Goal: Information Seeking & Learning: Learn about a topic

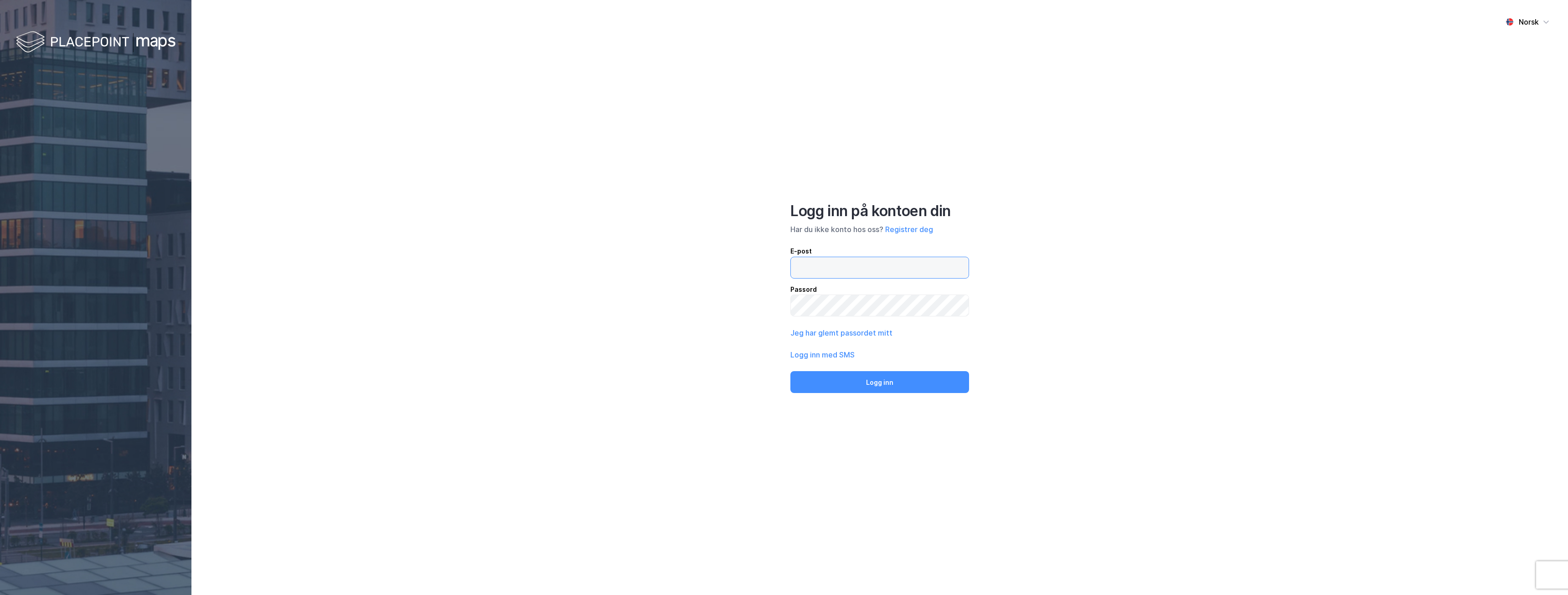
click at [837, 271] on input "email" at bounding box center [880, 268] width 178 height 21
type input "[PERSON_NAME][EMAIL_ADDRESS][PERSON_NAME][DOMAIN_NAME]"
click at [790, 371] on button "Logg inn" at bounding box center [880, 382] width 179 height 22
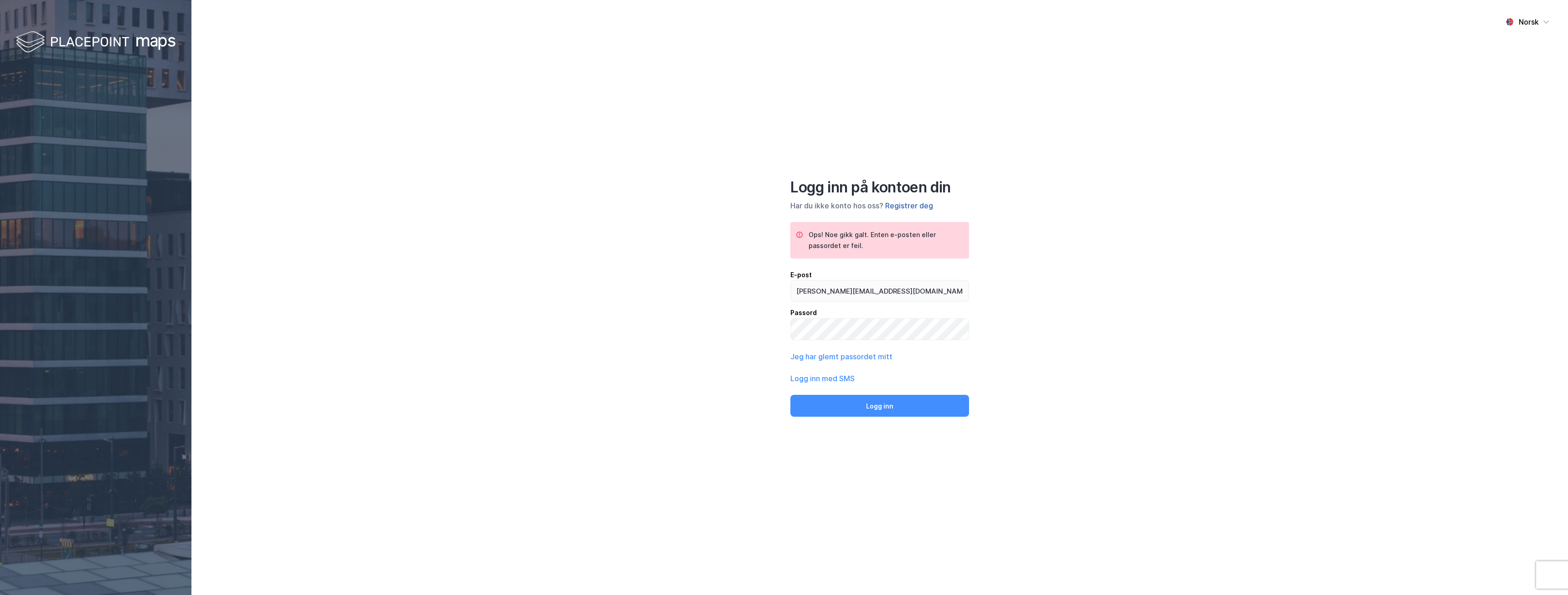
click at [898, 203] on button "Registrer deg" at bounding box center [909, 206] width 48 height 11
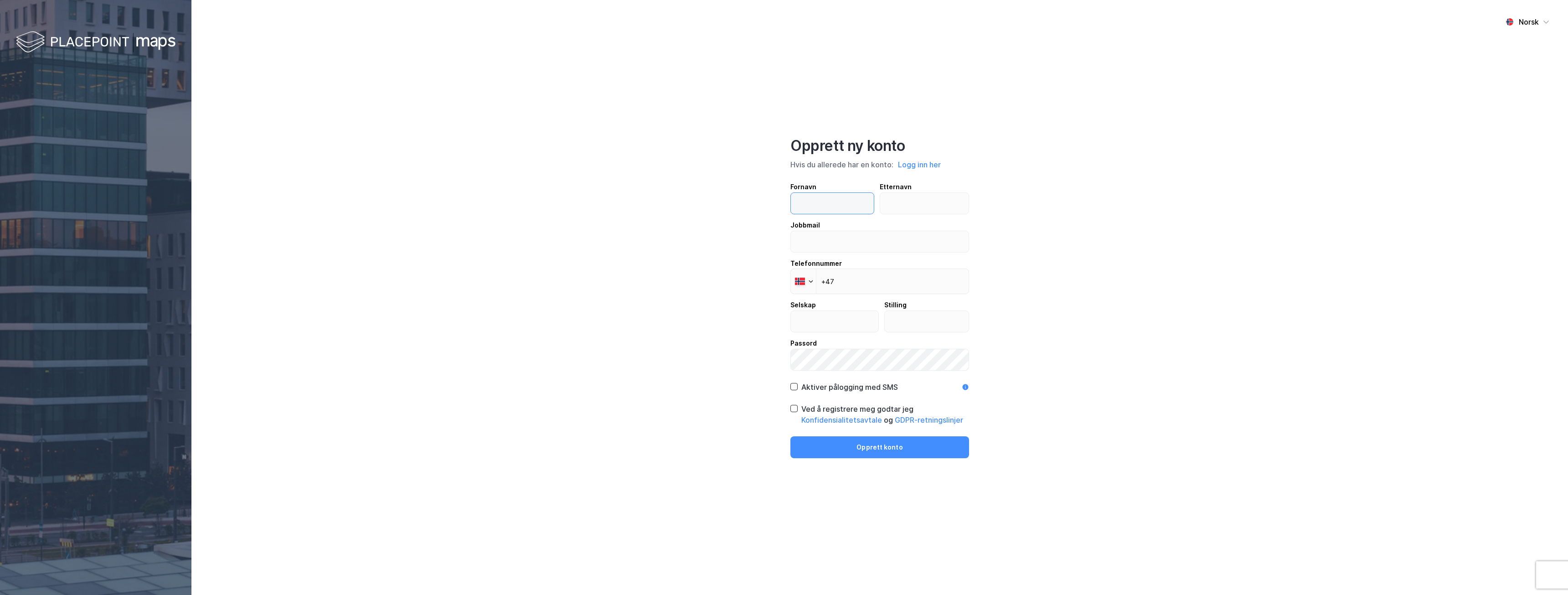
click at [818, 208] on input "text" at bounding box center [832, 204] width 83 height 21
type input "Martin"
click at [901, 204] on input "text" at bounding box center [925, 204] width 89 height 21
type input "Danielsen"
click at [826, 248] on input "email" at bounding box center [880, 242] width 178 height 21
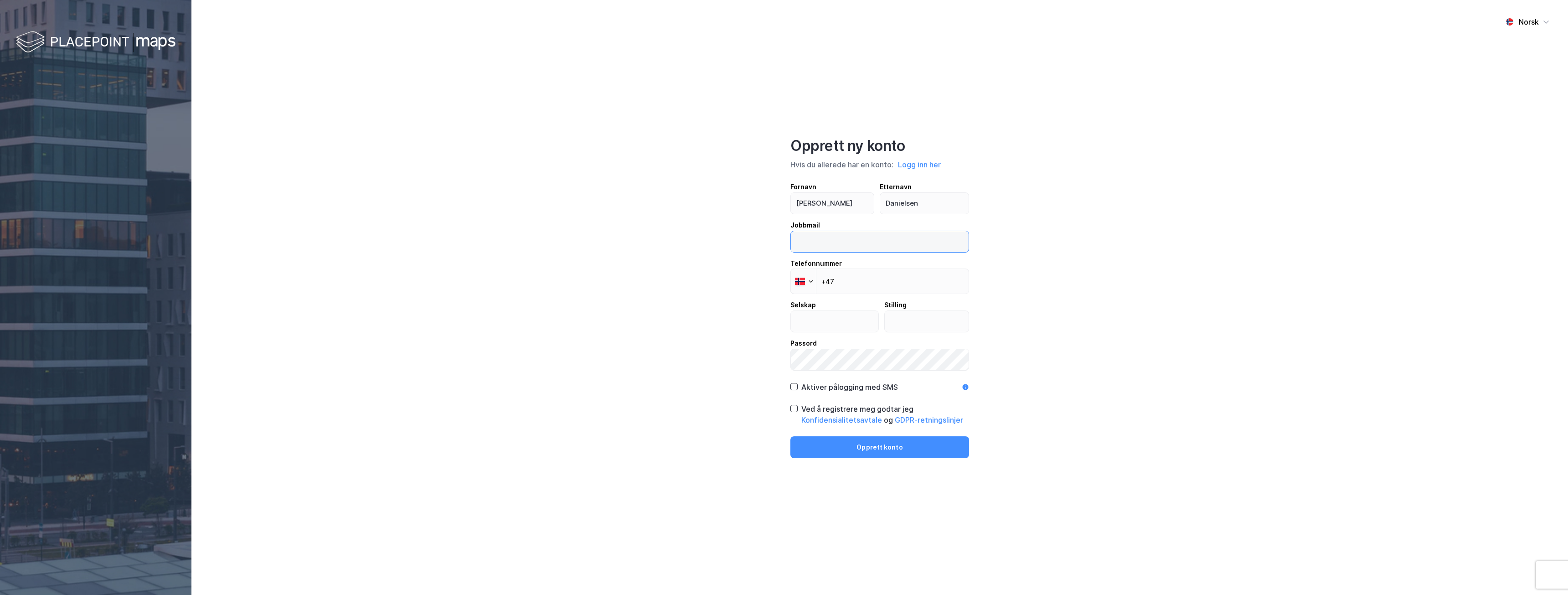
type input "[PERSON_NAME][EMAIL_ADDRESS][PERSON_NAME][DOMAIN_NAME]"
click at [876, 278] on input "+47" at bounding box center [880, 281] width 179 height 26
click at [877, 281] on input "+47" at bounding box center [880, 278] width 179 height 26
type input "+47 948 78 778"
click at [845, 318] on input "text" at bounding box center [835, 322] width 87 height 21
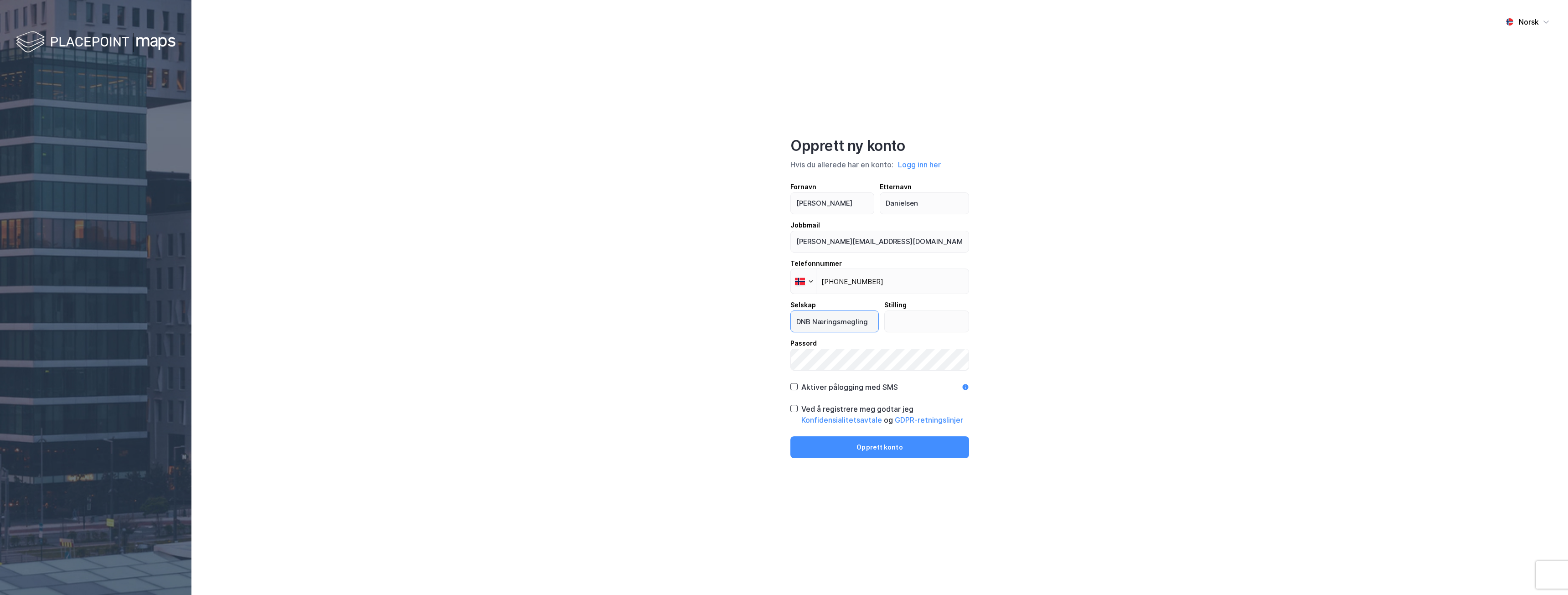
type input "DNB Næringsmegling"
type input "Rådgiver"
click at [791, 411] on icon at bounding box center [794, 409] width 6 height 6
click at [867, 450] on button "Opprett konto" at bounding box center [880, 447] width 179 height 22
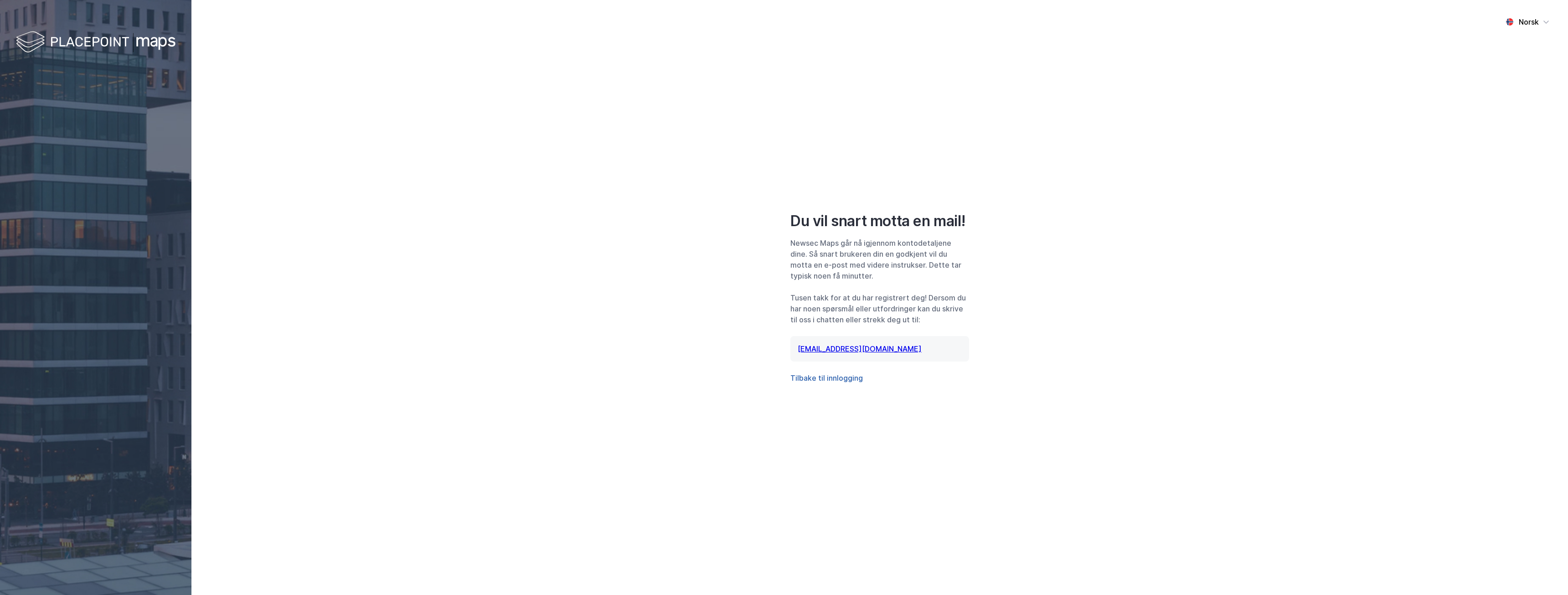
click at [845, 375] on button "Tilbake til innlogging" at bounding box center [826, 378] width 72 height 11
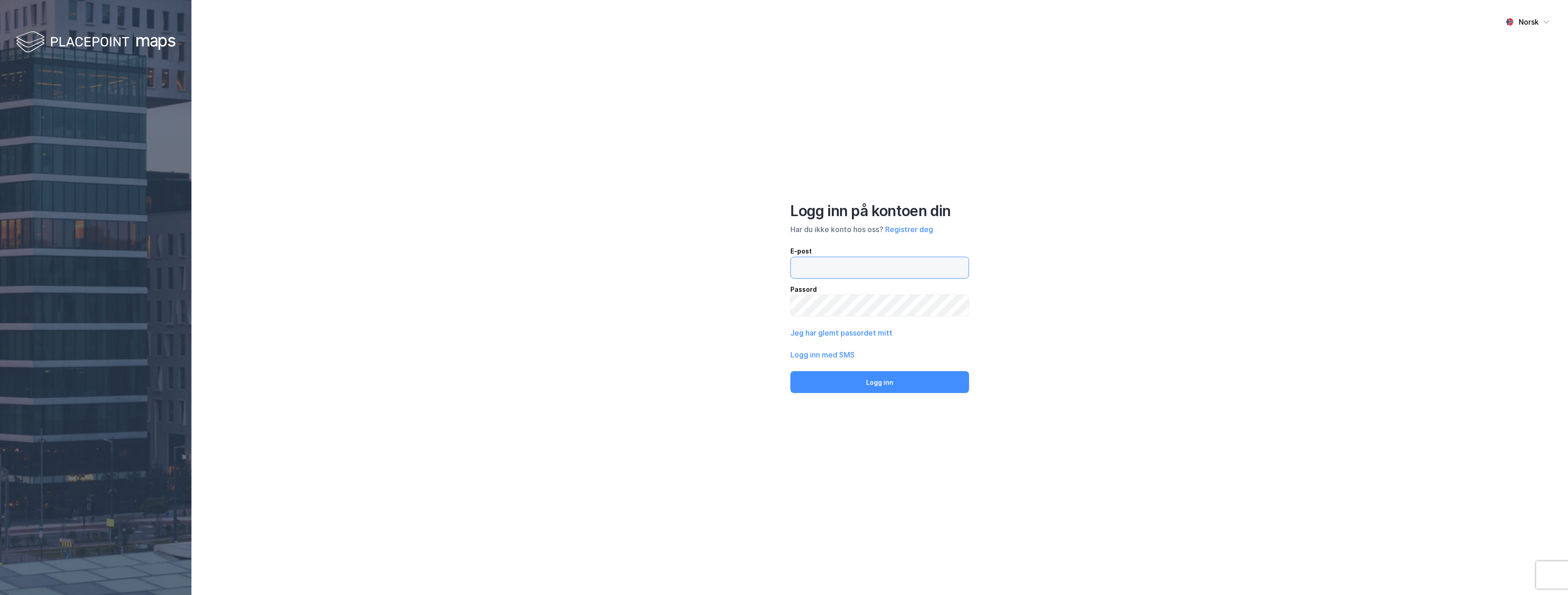
click at [804, 271] on input "email" at bounding box center [880, 268] width 178 height 21
type input "[PERSON_NAME][EMAIL_ADDRESS][PERSON_NAME][DOMAIN_NAME]"
click at [790, 371] on button "Logg inn" at bounding box center [880, 382] width 179 height 22
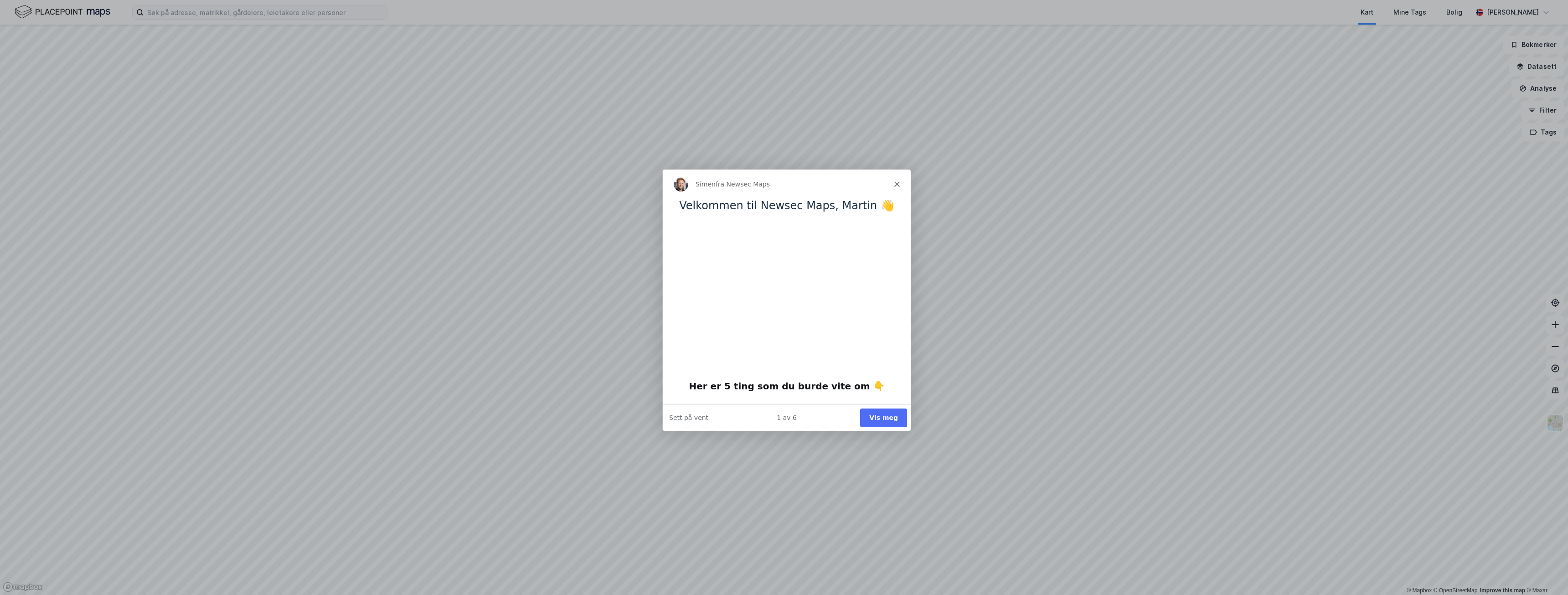
click at [872, 416] on button "Vis meg" at bounding box center [883, 417] width 47 height 19
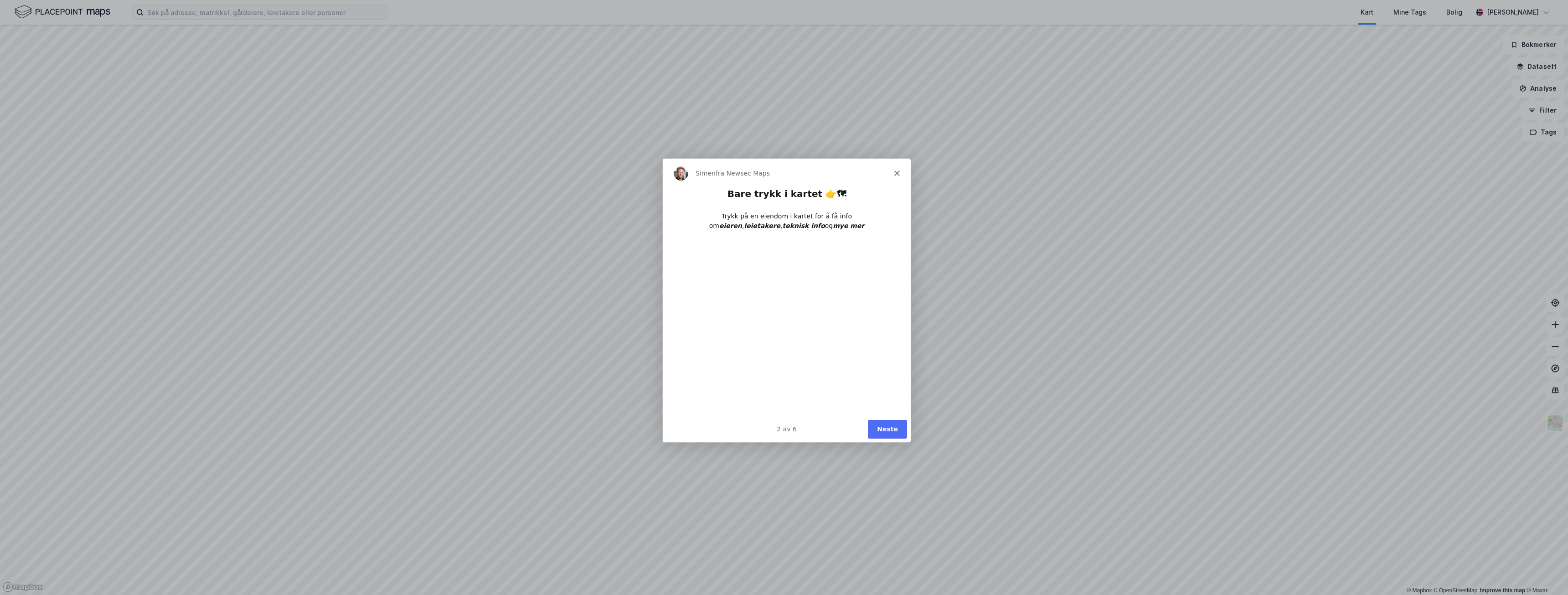
click at [886, 424] on button "Neste" at bounding box center [886, 428] width 39 height 19
click at [887, 432] on button "Neste" at bounding box center [886, 428] width 39 height 19
click at [887, 432] on button "Ferdig" at bounding box center [886, 428] width 41 height 19
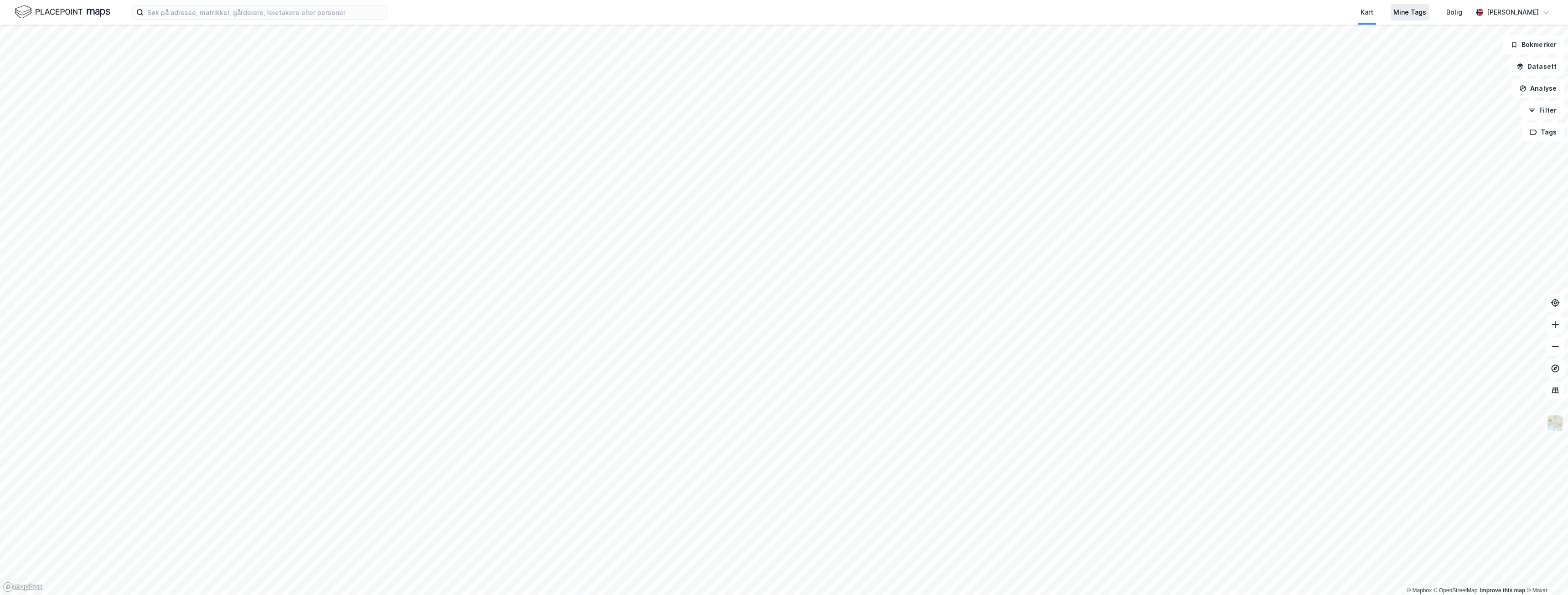
click at [1412, 20] on div "Mine Tags" at bounding box center [1409, 12] width 38 height 16
click at [1367, 18] on div "Kart" at bounding box center [1367, 12] width 12 height 11
click at [1549, 111] on button "Filter" at bounding box center [1542, 110] width 44 height 18
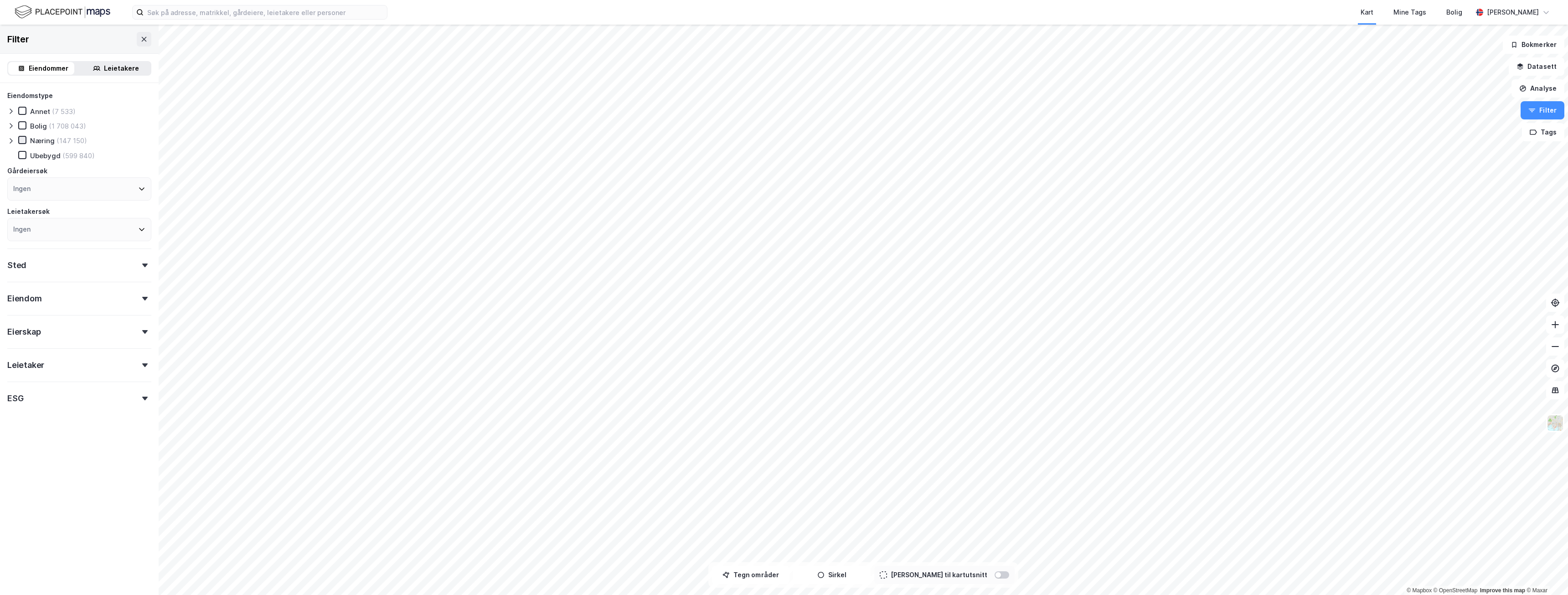
click at [23, 141] on icon at bounding box center [22, 140] width 5 height 3
click at [136, 262] on div "Sted" at bounding box center [79, 262] width 144 height 26
click at [136, 307] on icon at bounding box center [140, 305] width 7 height 8
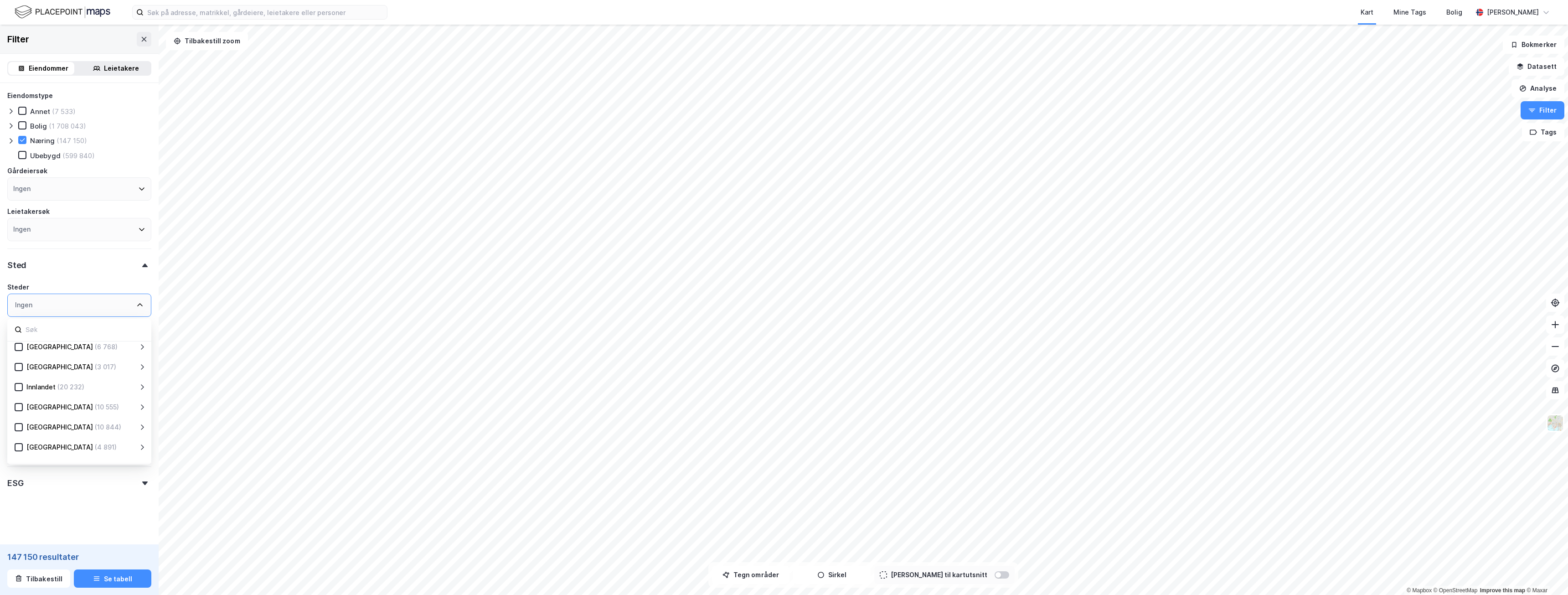
scroll to position [91, 0]
click at [21, 421] on icon at bounding box center [19, 422] width 6 height 6
click at [86, 282] on div "Steder" at bounding box center [79, 288] width 144 height 11
click at [136, 306] on icon at bounding box center [140, 305] width 7 height 8
click at [137, 304] on icon at bounding box center [140, 306] width 6 height 3
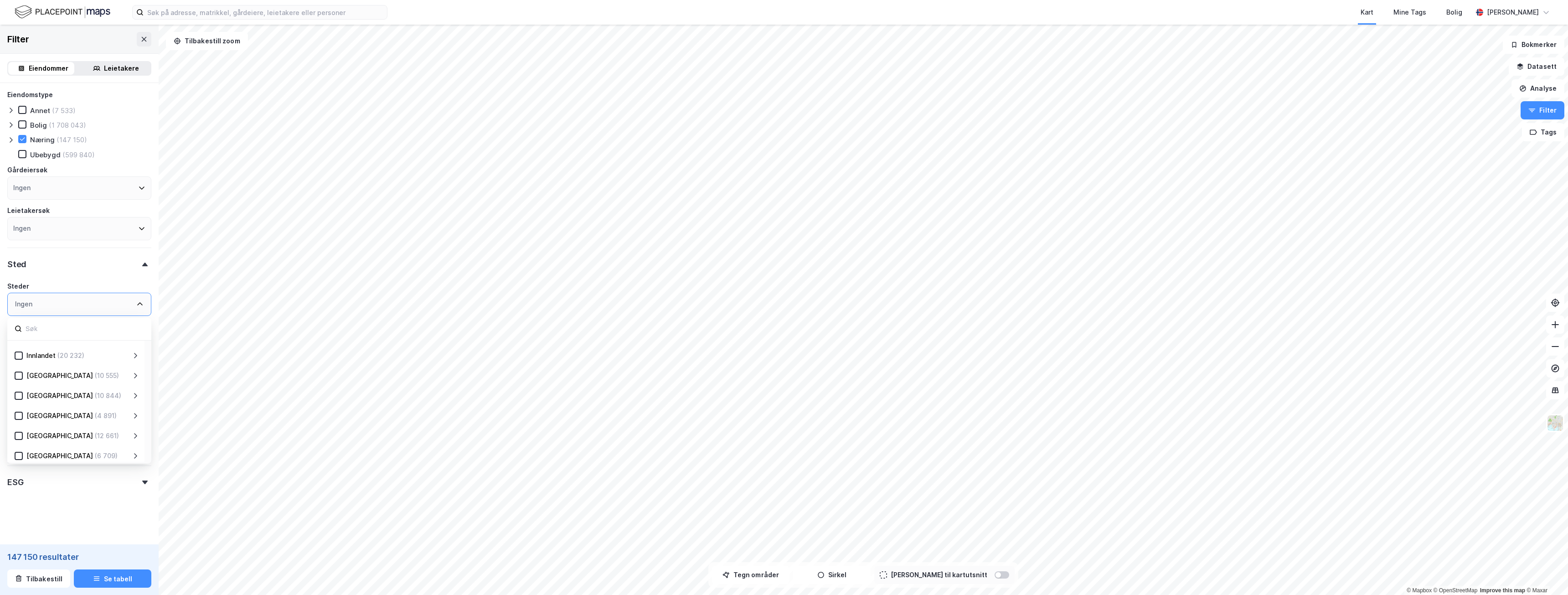
scroll to position [91, 0]
click at [136, 421] on icon at bounding box center [135, 421] width 3 height 6
click at [134, 351] on icon at bounding box center [136, 352] width 7 height 8
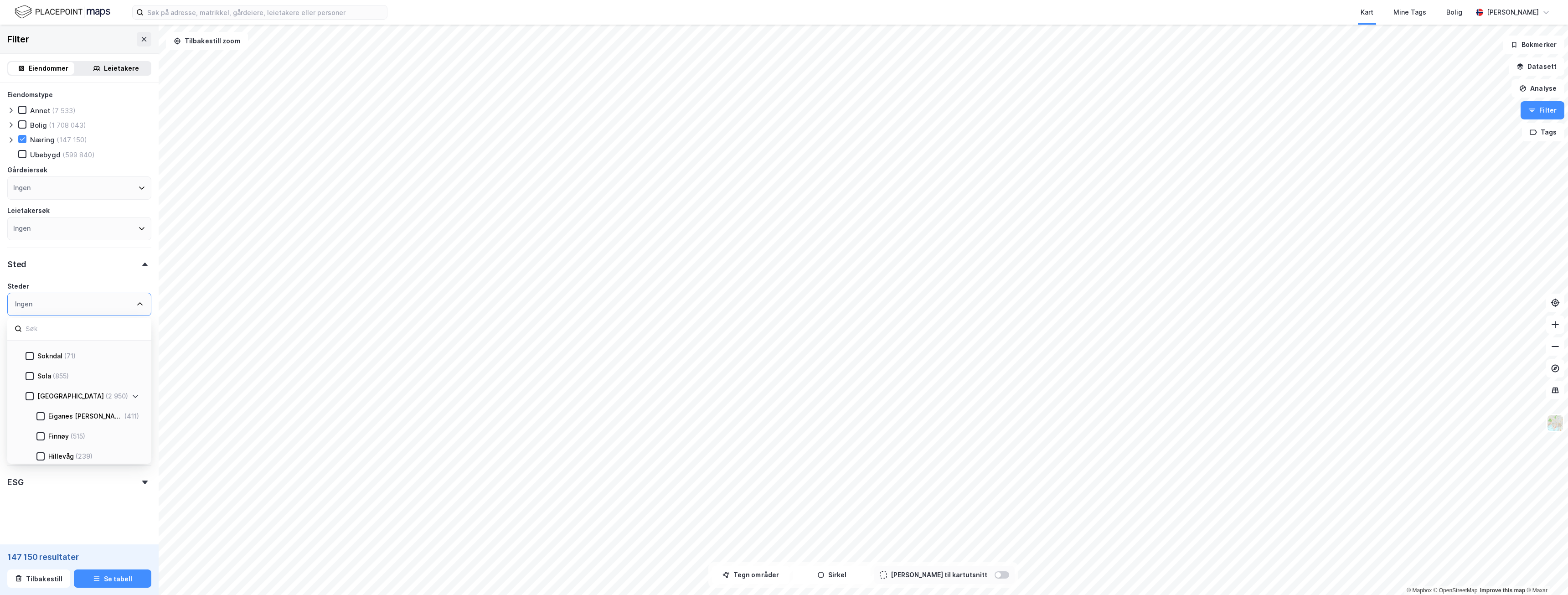
click at [136, 304] on icon at bounding box center [140, 304] width 7 height 8
click at [136, 299] on div "Ingen" at bounding box center [79, 304] width 144 height 23
click at [139, 264] on div at bounding box center [145, 264] width 12 height 4
click at [141, 268] on div "Sted" at bounding box center [79, 262] width 144 height 26
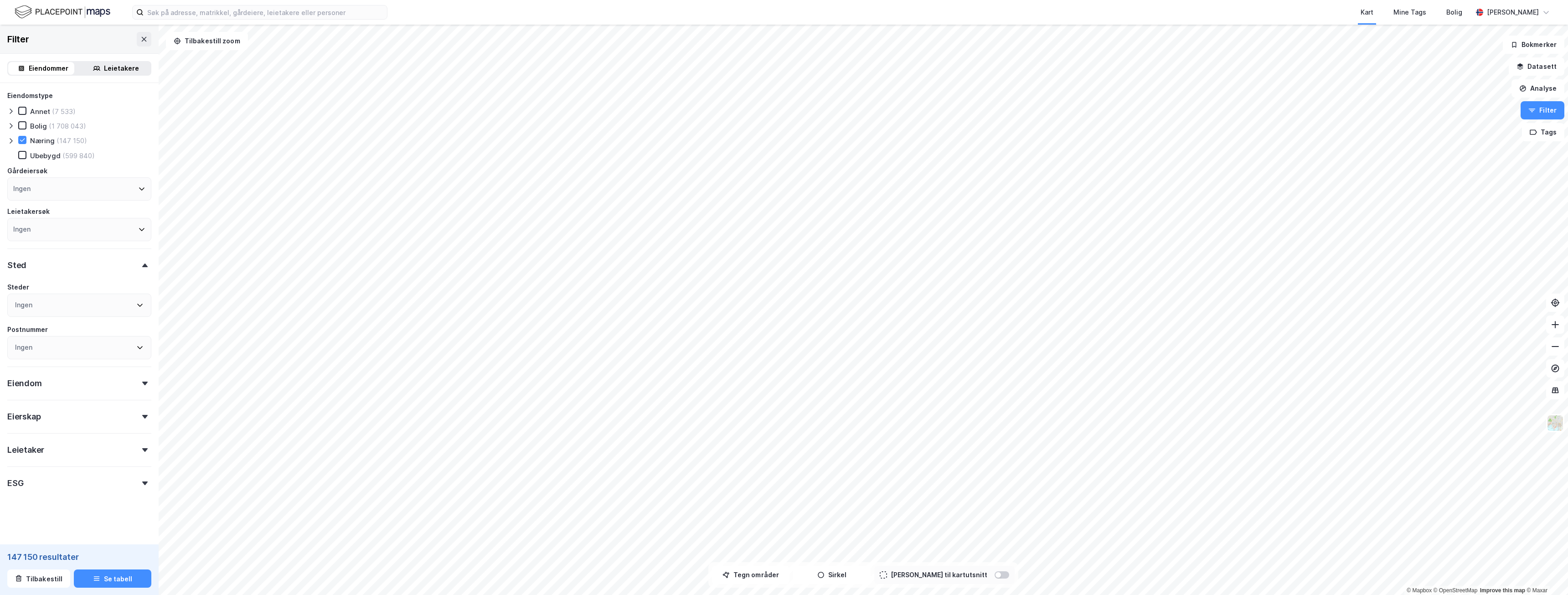
click at [137, 379] on div "Eiendom" at bounding box center [79, 380] width 144 height 26
click at [142, 448] on icon at bounding box center [145, 449] width 6 height 4
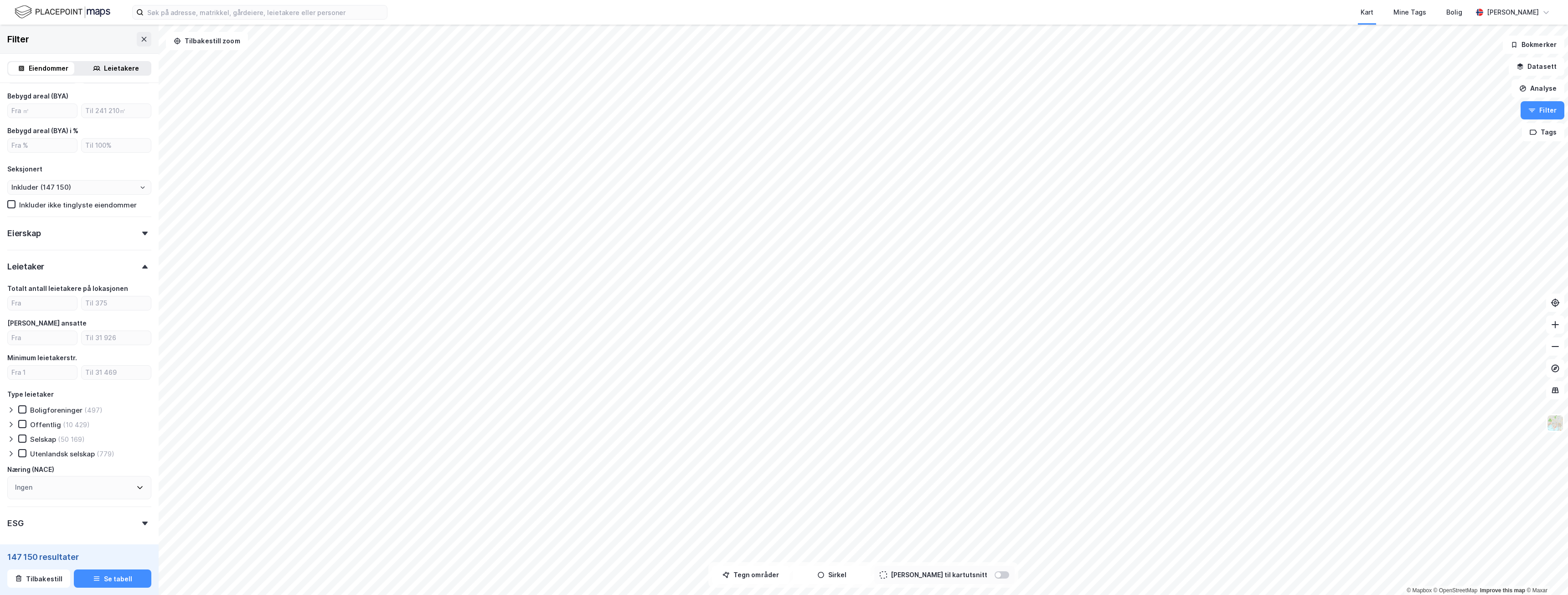
scroll to position [409, 0]
click at [142, 272] on icon at bounding box center [145, 271] width 6 height 4
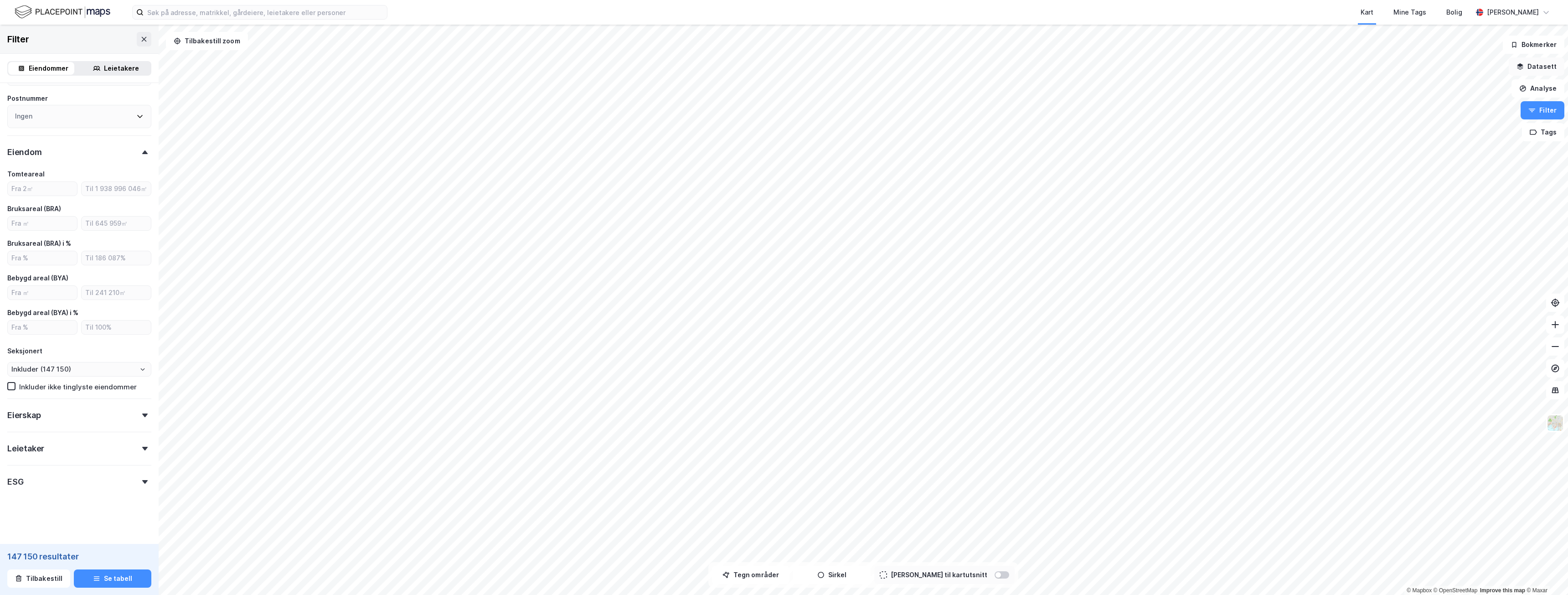
click at [1528, 68] on button "Datasett" at bounding box center [1536, 66] width 56 height 18
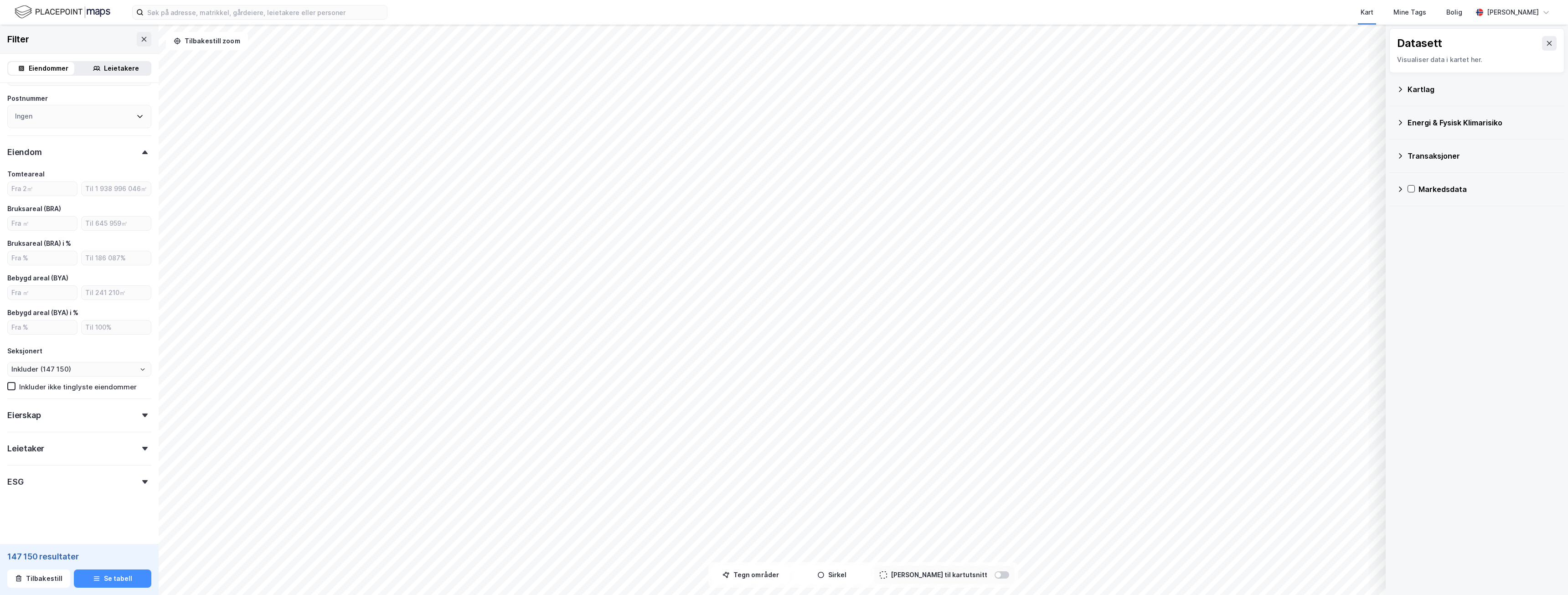
click at [1432, 89] on div "Kartlag" at bounding box center [1482, 89] width 149 height 11
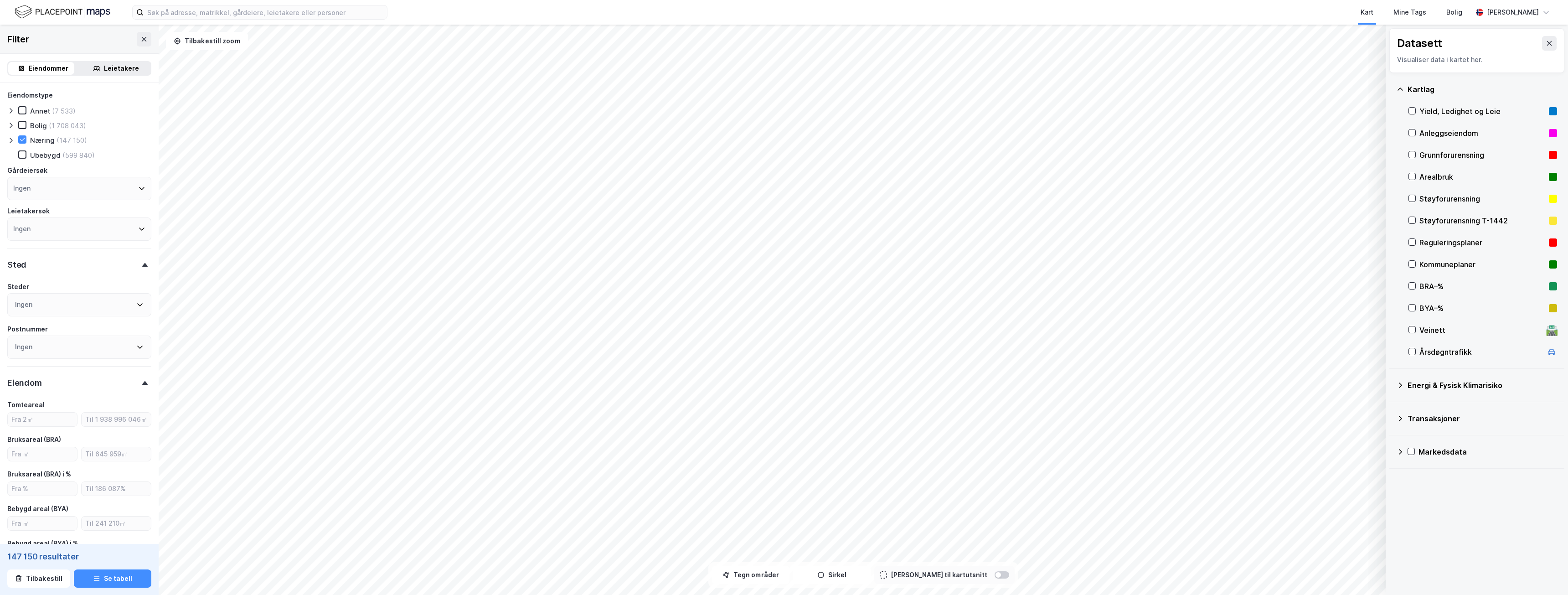
scroll to position [0, 0]
click at [21, 141] on icon at bounding box center [22, 140] width 6 height 6
click at [1417, 421] on div "Transaksjoner" at bounding box center [1482, 419] width 149 height 11
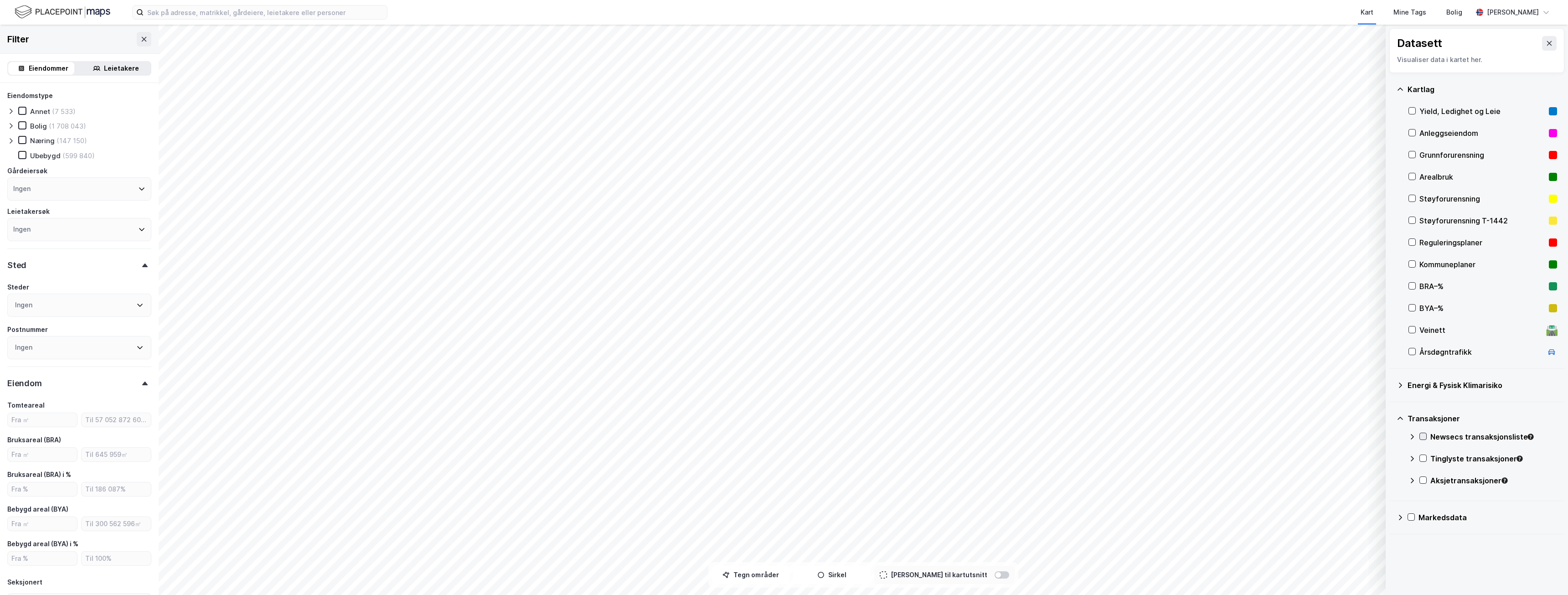
click at [1423, 436] on icon at bounding box center [1423, 436] width 6 height 6
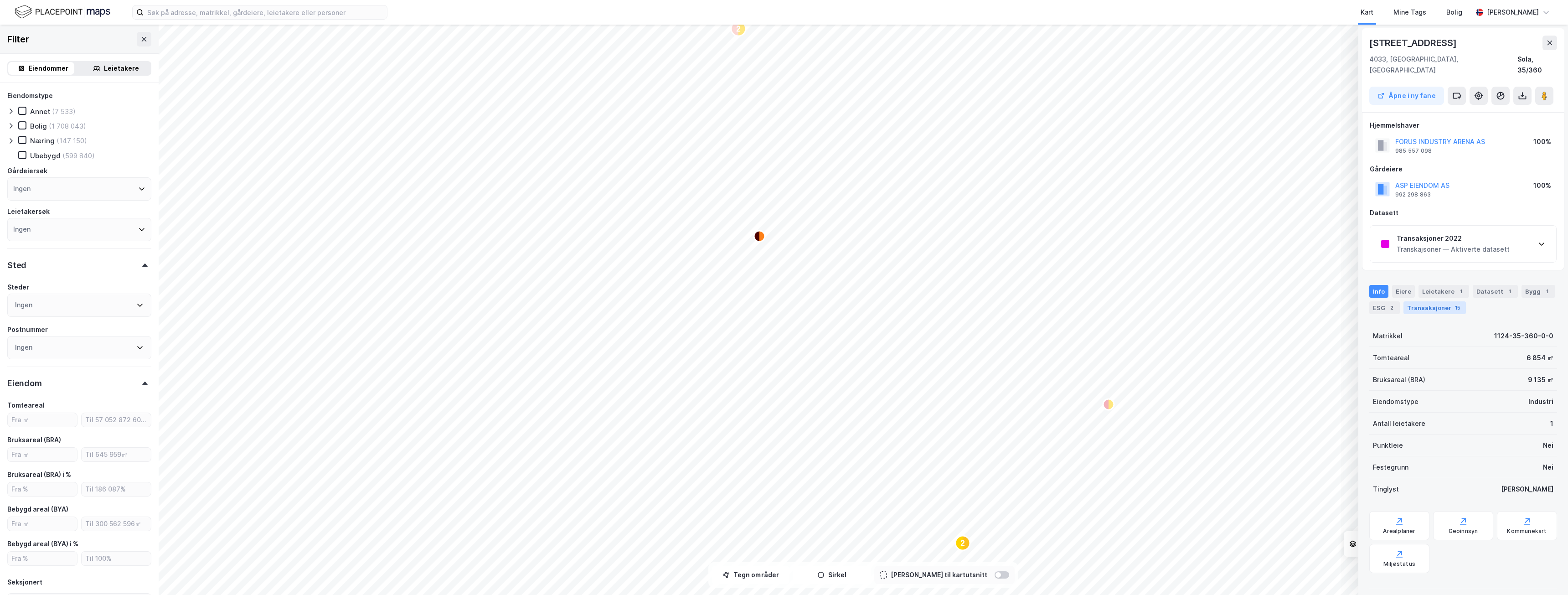
click at [1432, 301] on div "Transaksjoner 15" at bounding box center [1434, 308] width 62 height 12
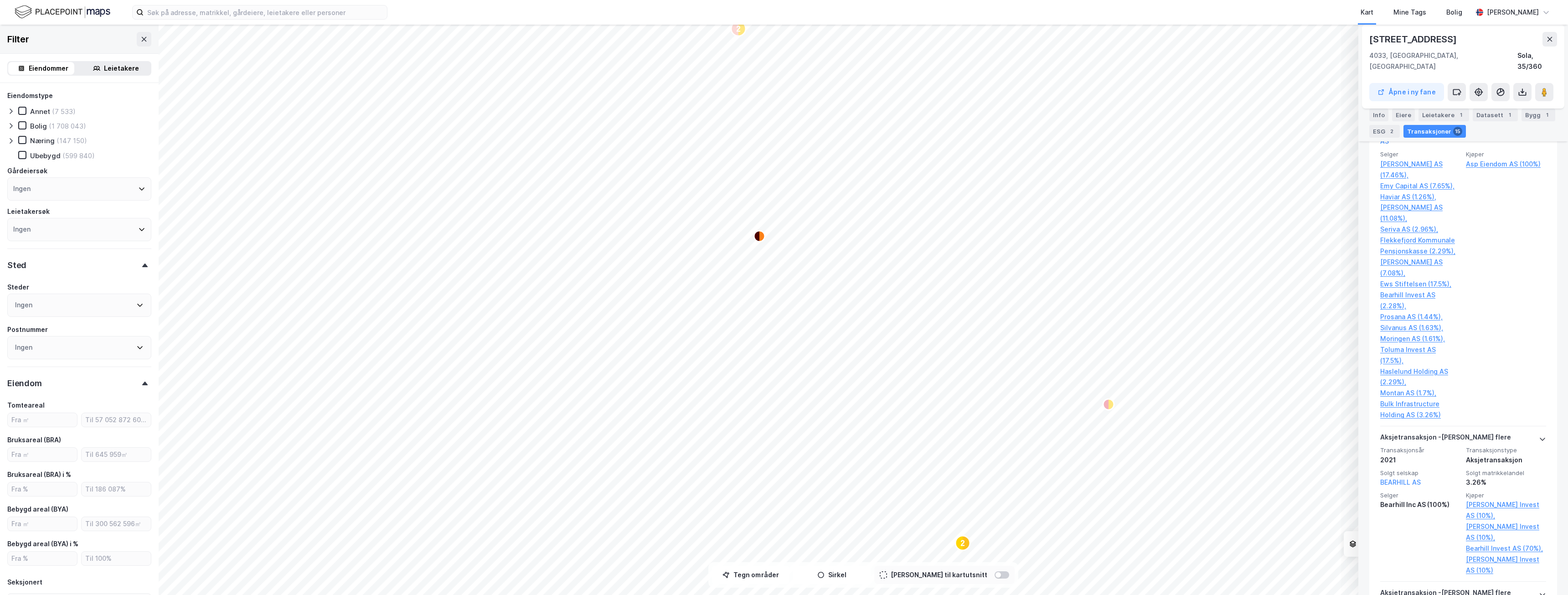
scroll to position [137, 0]
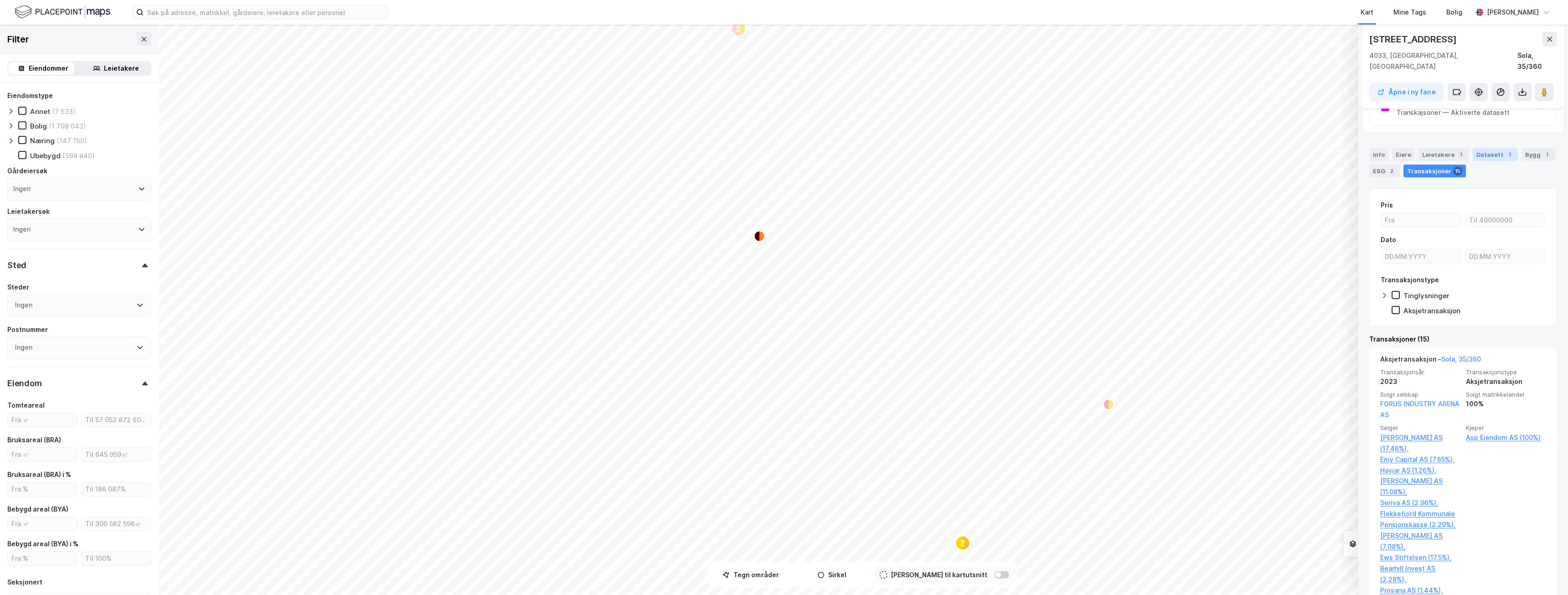
click at [1492, 148] on div "Datasett 1" at bounding box center [1495, 154] width 45 height 12
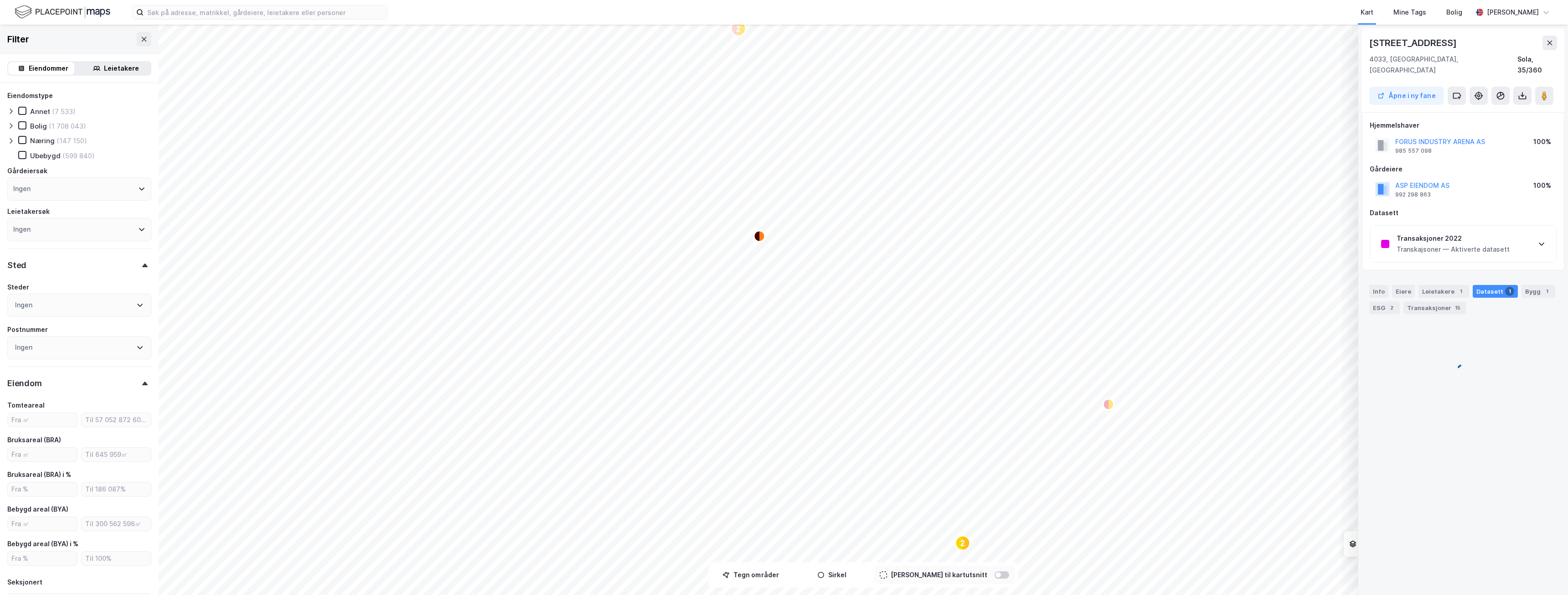
scroll to position [0, 0]
click at [1433, 285] on div "Leietakere 1" at bounding box center [1443, 291] width 51 height 12
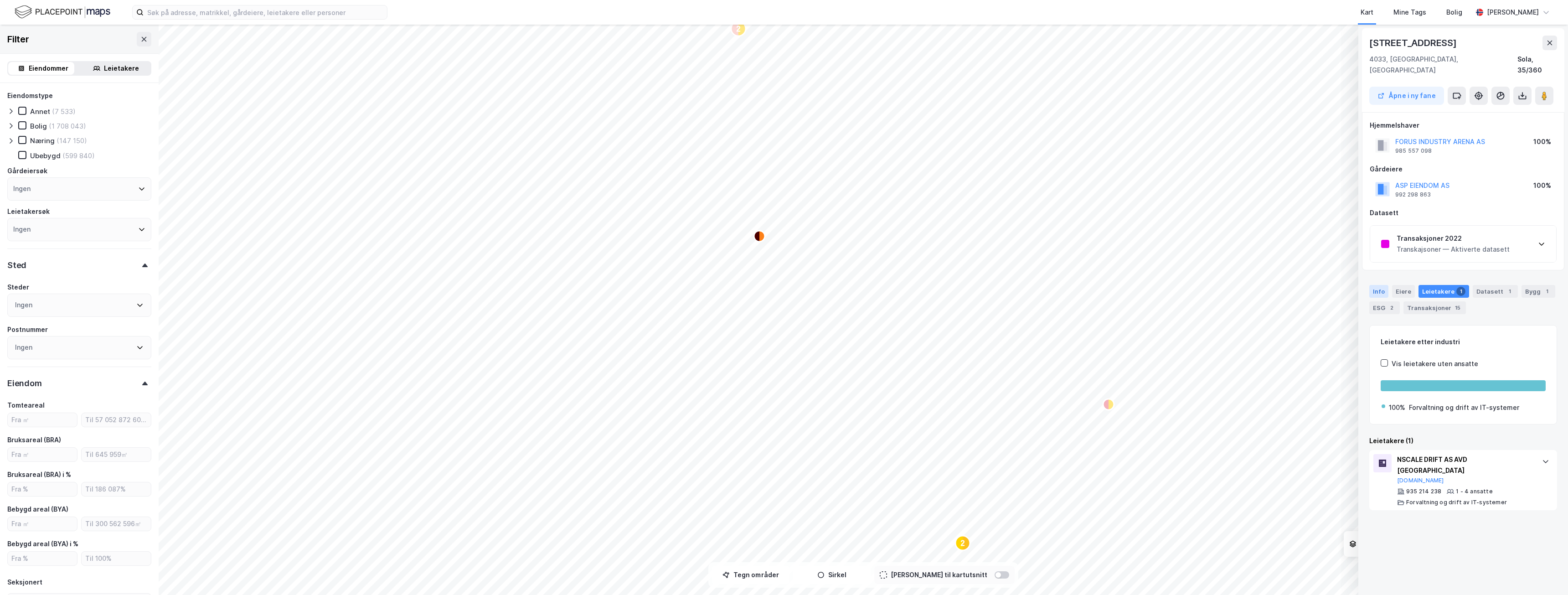
click at [1382, 285] on div "Info" at bounding box center [1379, 291] width 19 height 12
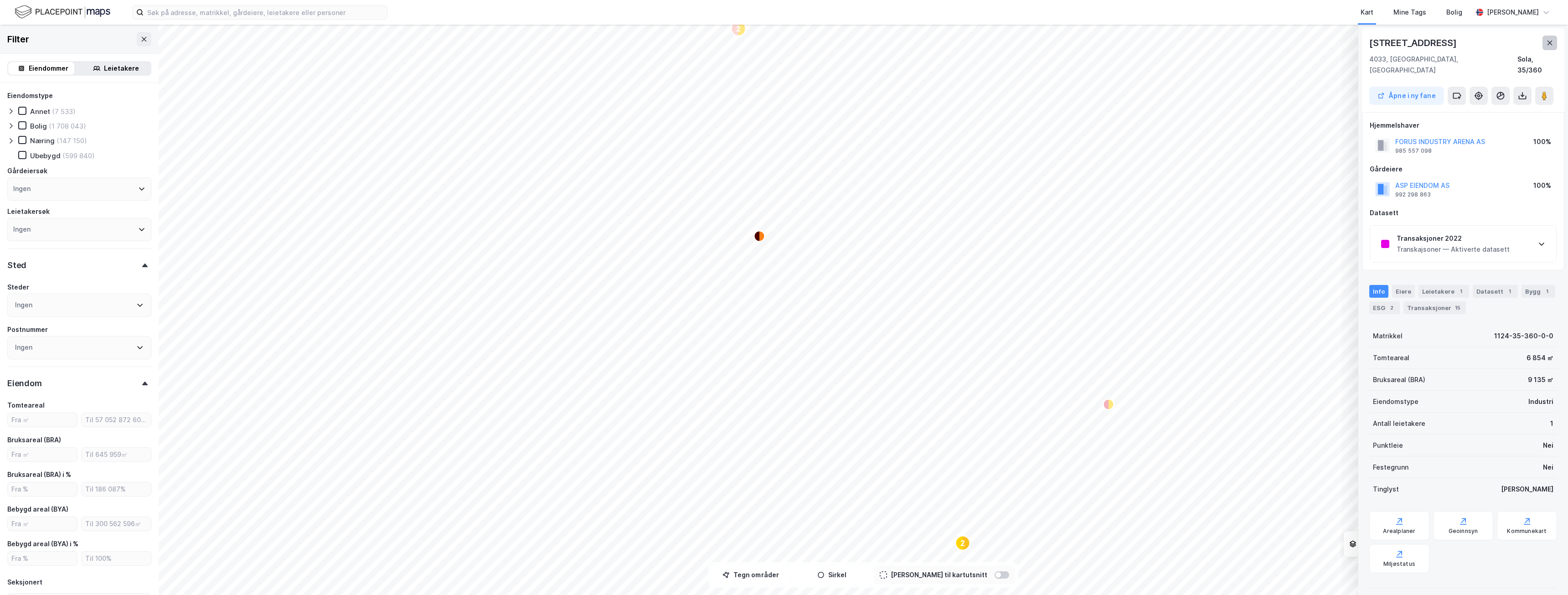
click at [1549, 43] on icon at bounding box center [1550, 42] width 5 height 4
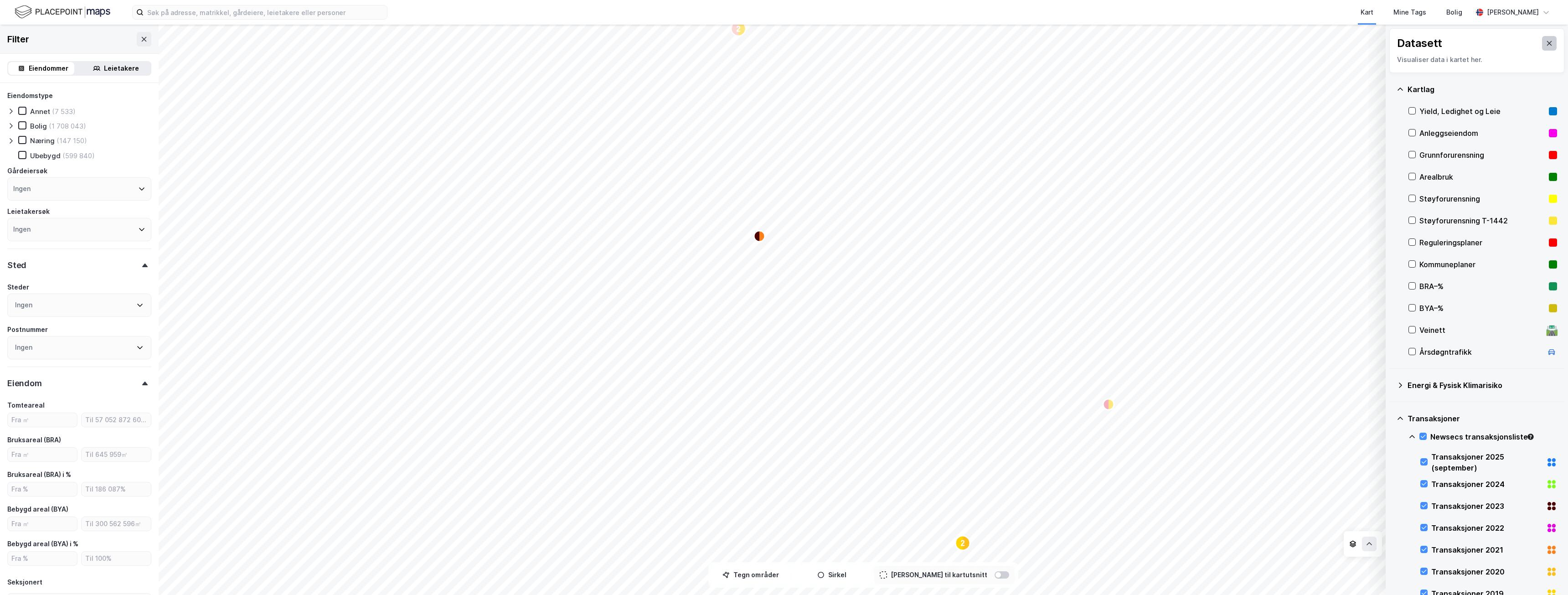
click at [1542, 39] on button at bounding box center [1549, 43] width 14 height 14
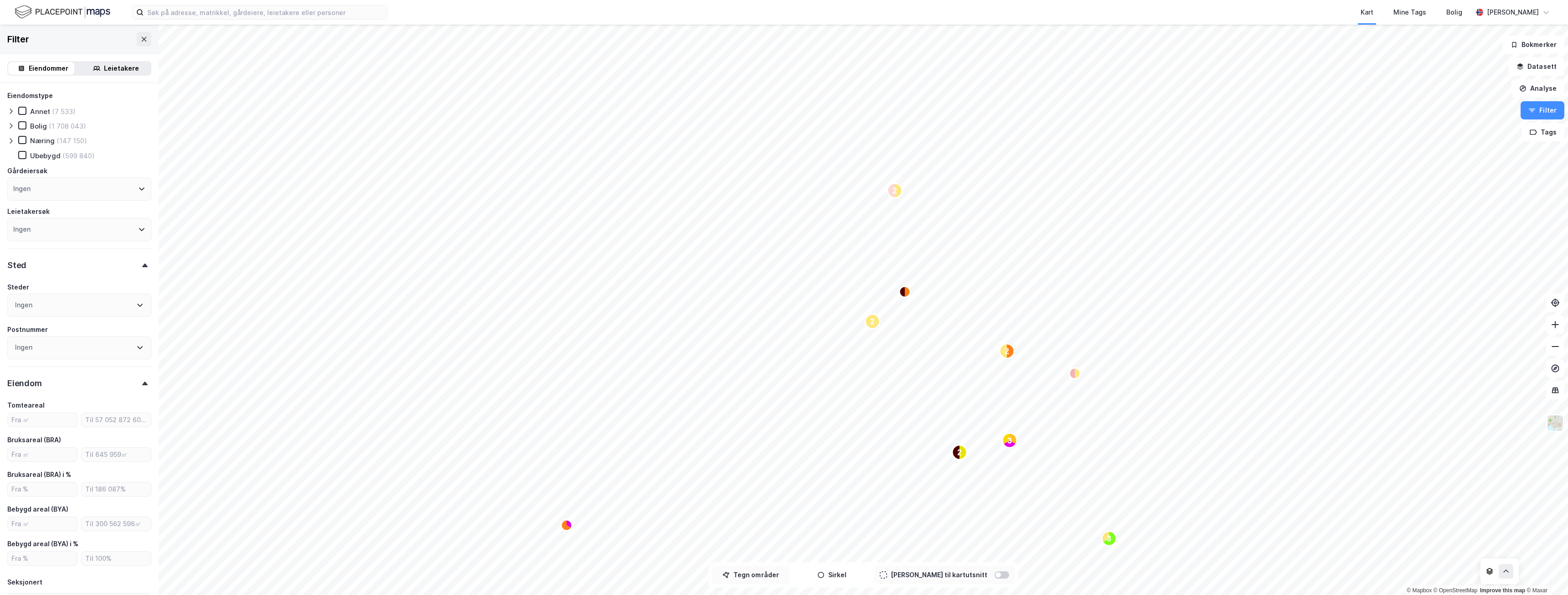
click at [777, 579] on button "Tegn områder" at bounding box center [751, 574] width 77 height 18
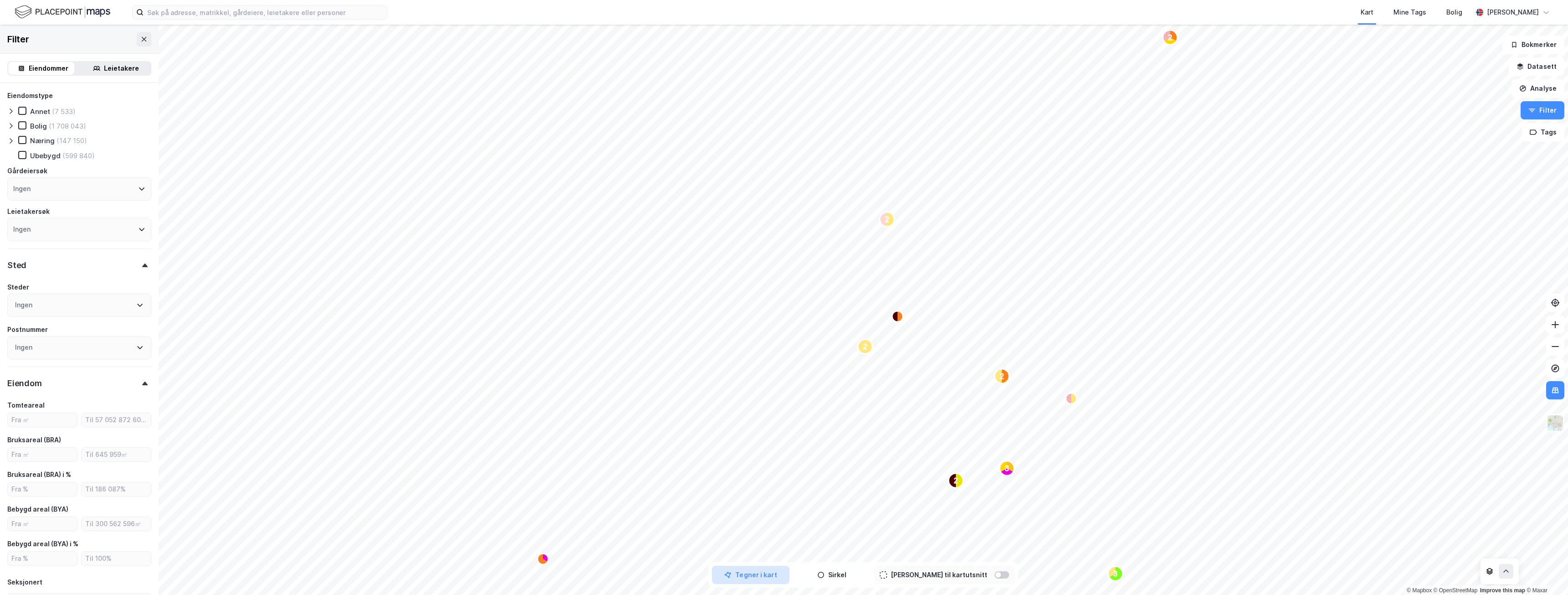
click at [763, 576] on button "Tegner i kart" at bounding box center [751, 574] width 77 height 18
click at [773, 578] on button "Tegn områder" at bounding box center [751, 574] width 77 height 18
click at [1552, 394] on icon at bounding box center [1555, 390] width 9 height 9
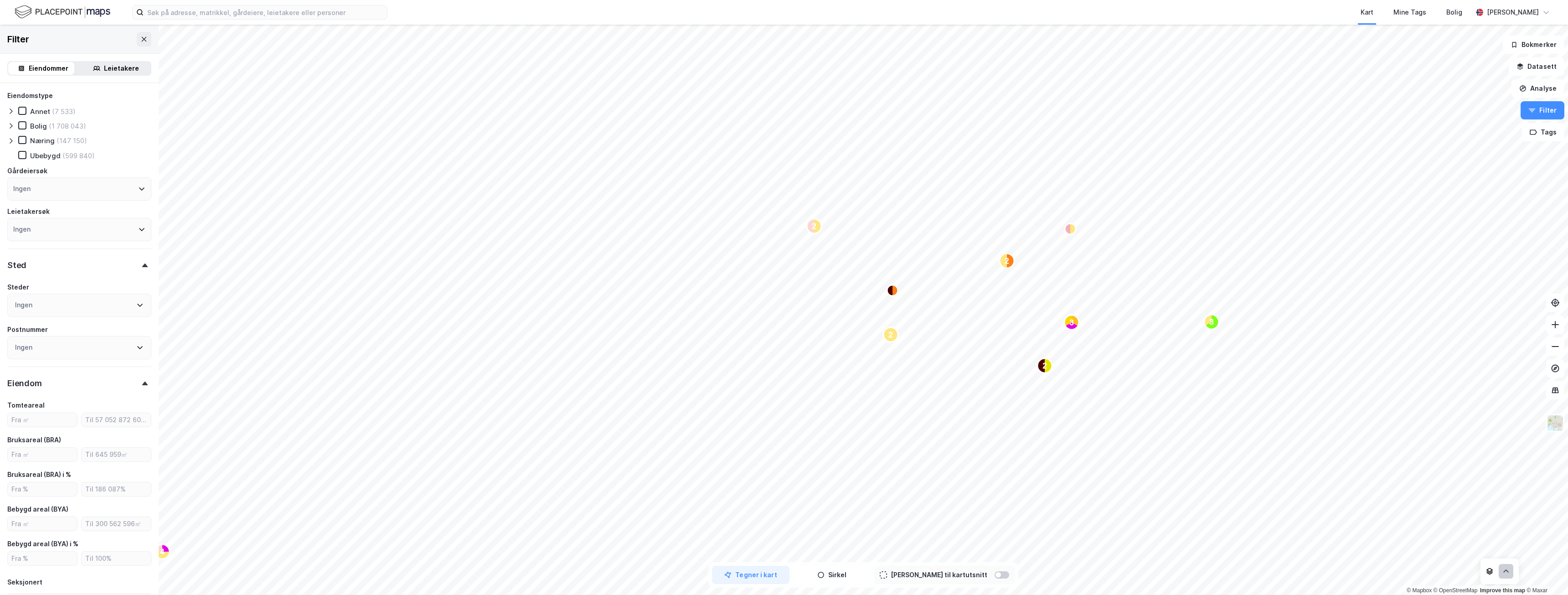
click at [1501, 571] on button at bounding box center [1506, 571] width 14 height 14
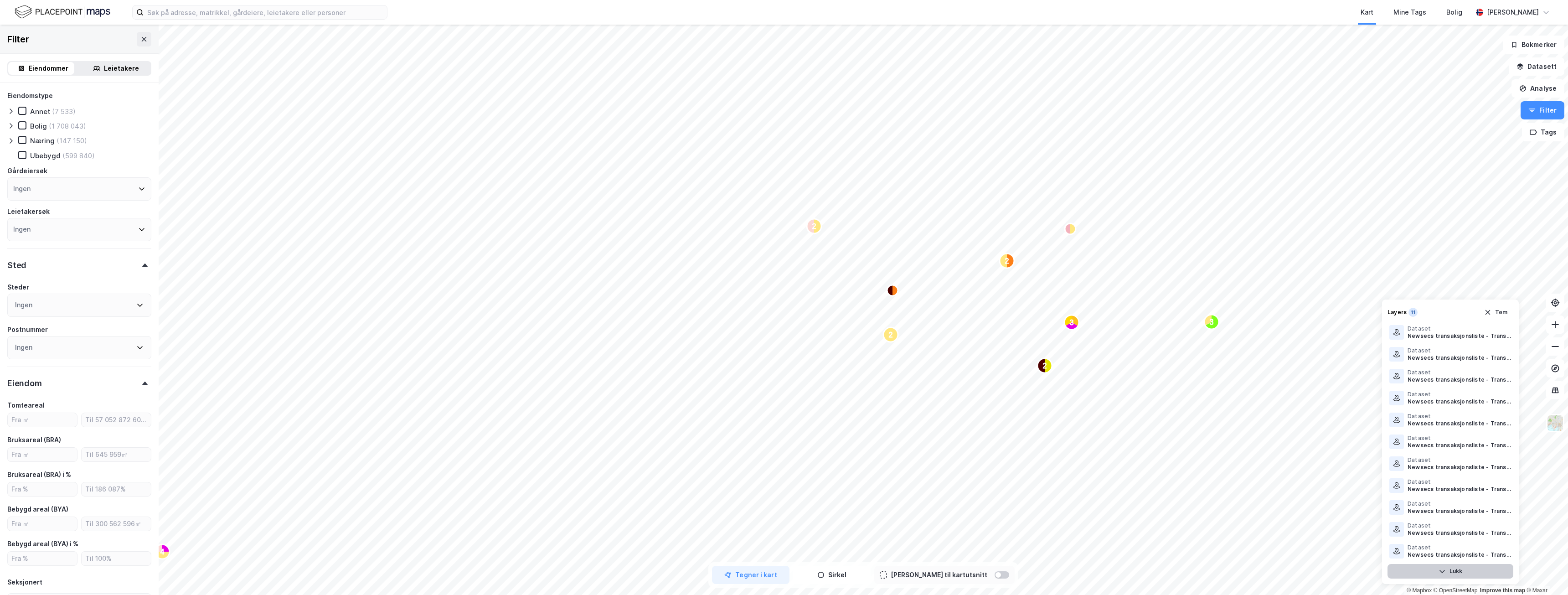
click at [1449, 572] on button "Lukk" at bounding box center [1450, 571] width 126 height 14
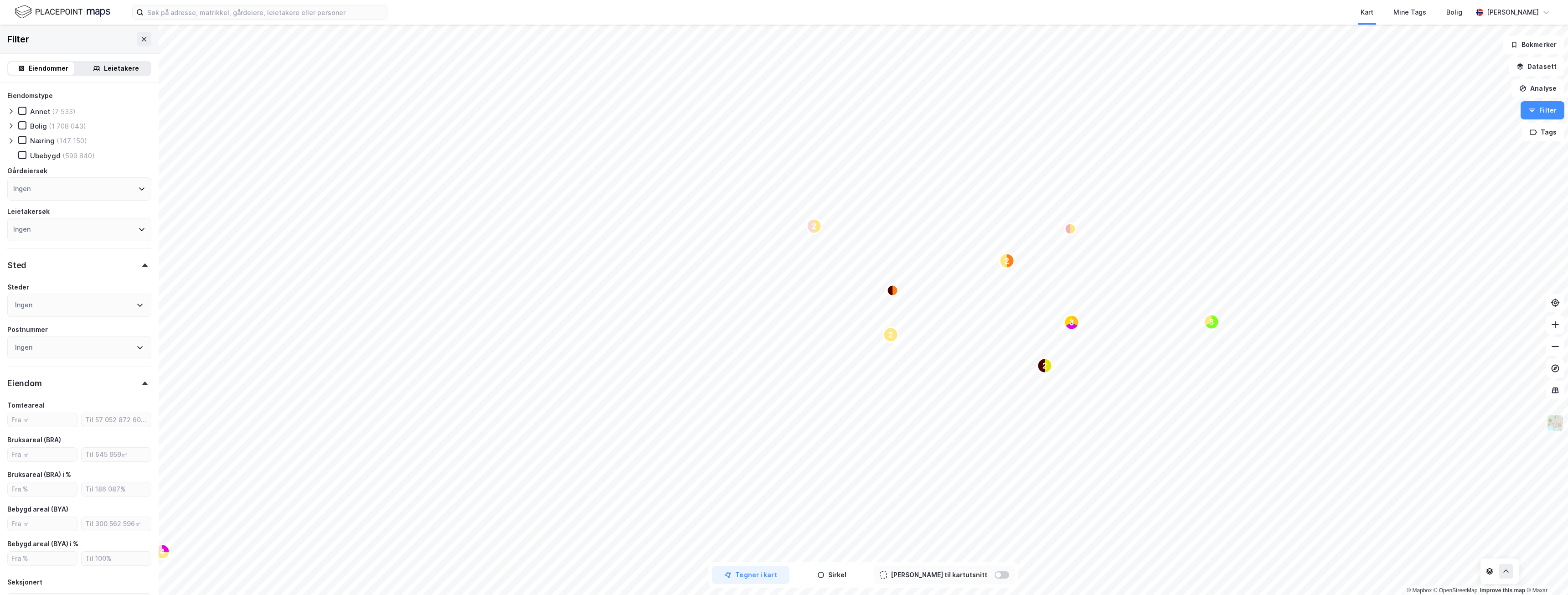
click at [1557, 424] on img at bounding box center [1555, 423] width 17 height 18
click at [1482, 292] on div "Mørkt" at bounding box center [1483, 299] width 117 height 26
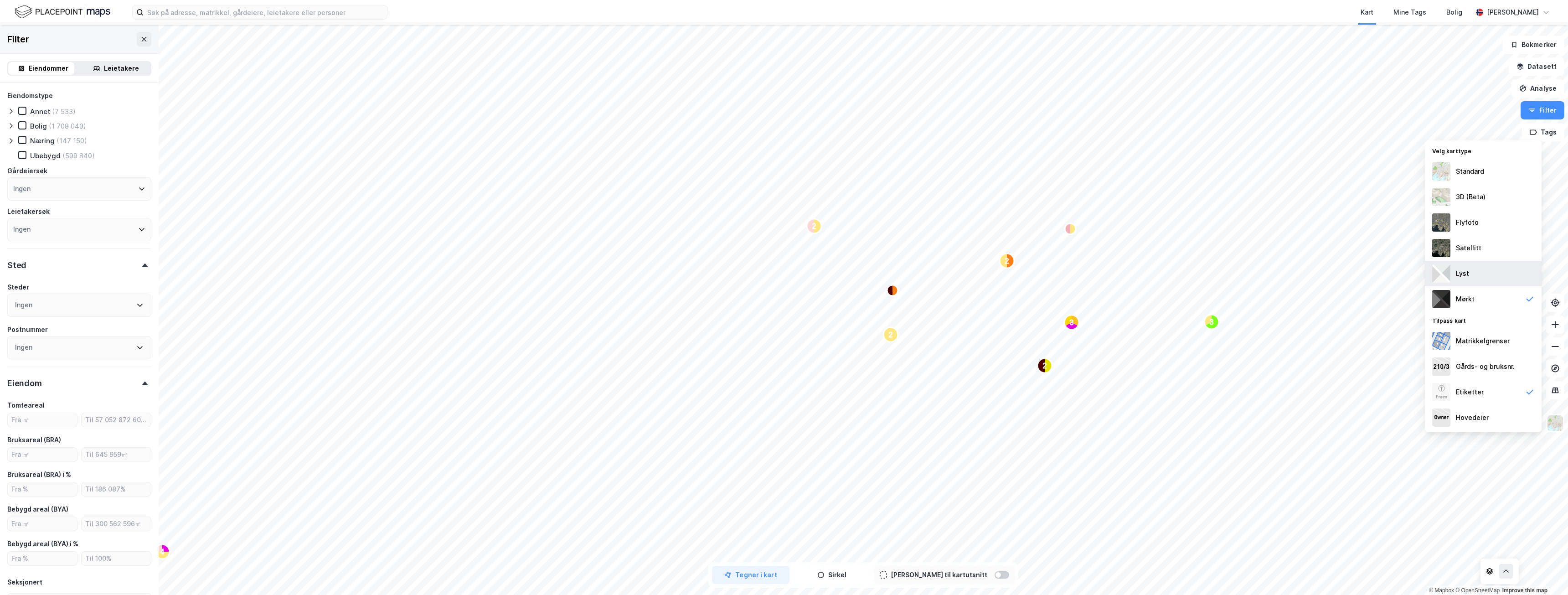
click at [1469, 270] on div "Lyst" at bounding box center [1483, 273] width 117 height 26
click at [1466, 172] on div "Standard" at bounding box center [1469, 172] width 28 height 11
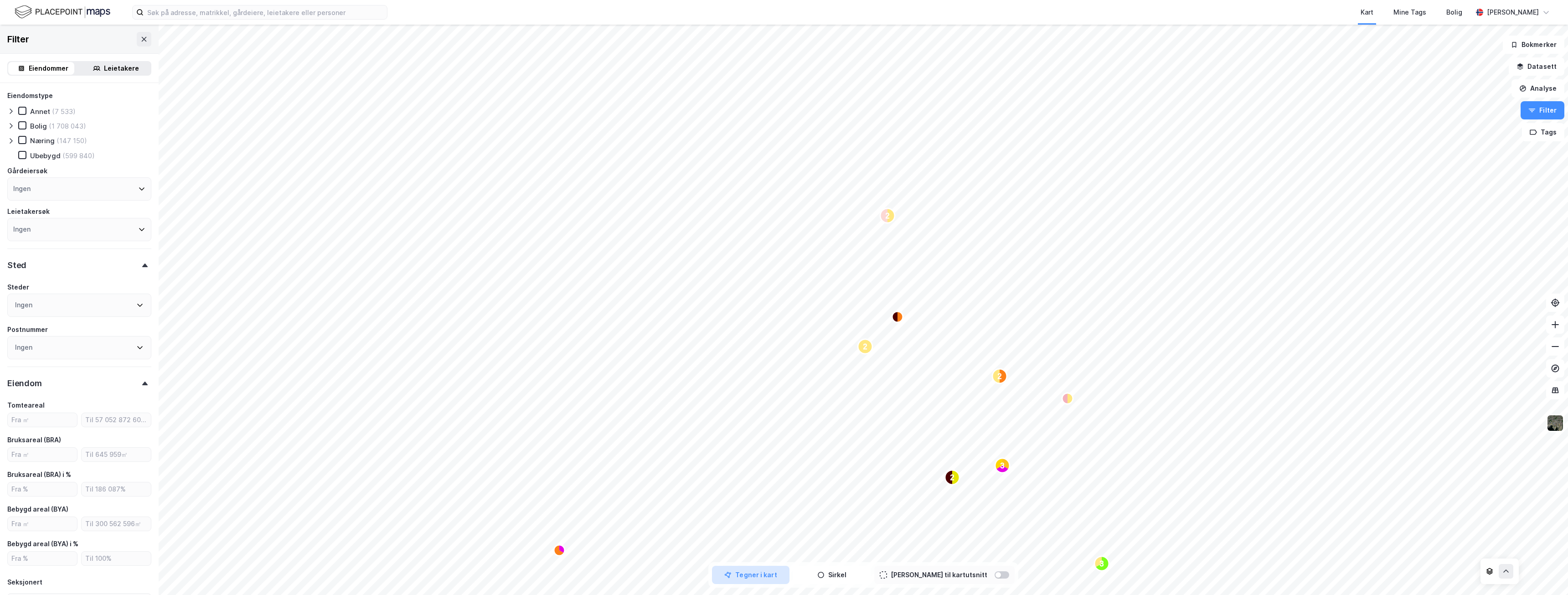
click at [771, 576] on button "Tegner i kart" at bounding box center [751, 574] width 77 height 18
click at [771, 576] on button "Tegn områder" at bounding box center [751, 574] width 77 height 18
click at [995, 576] on div at bounding box center [998, 575] width 6 height 6
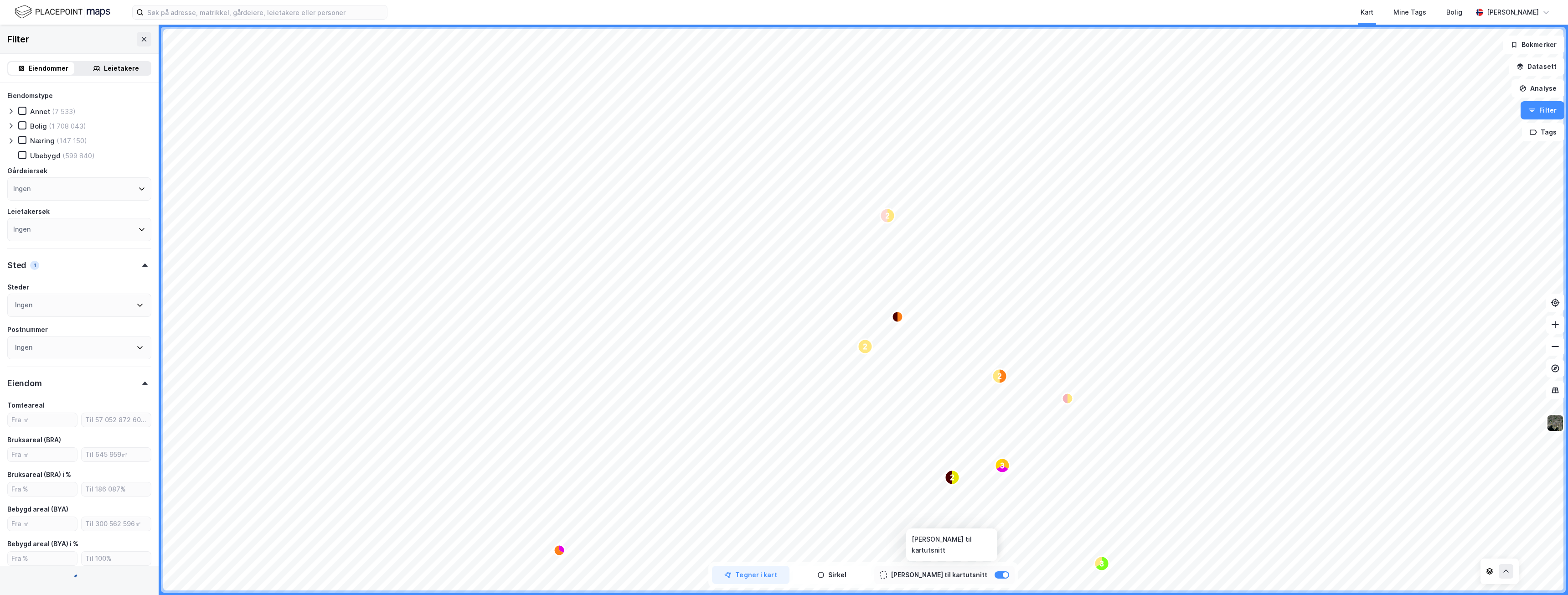
type input "Inkluder (9 788)"
click at [1003, 578] on div at bounding box center [1005, 575] width 6 height 6
click at [1003, 574] on div at bounding box center [1005, 575] width 6 height 6
click at [141, 41] on icon at bounding box center [144, 39] width 7 height 8
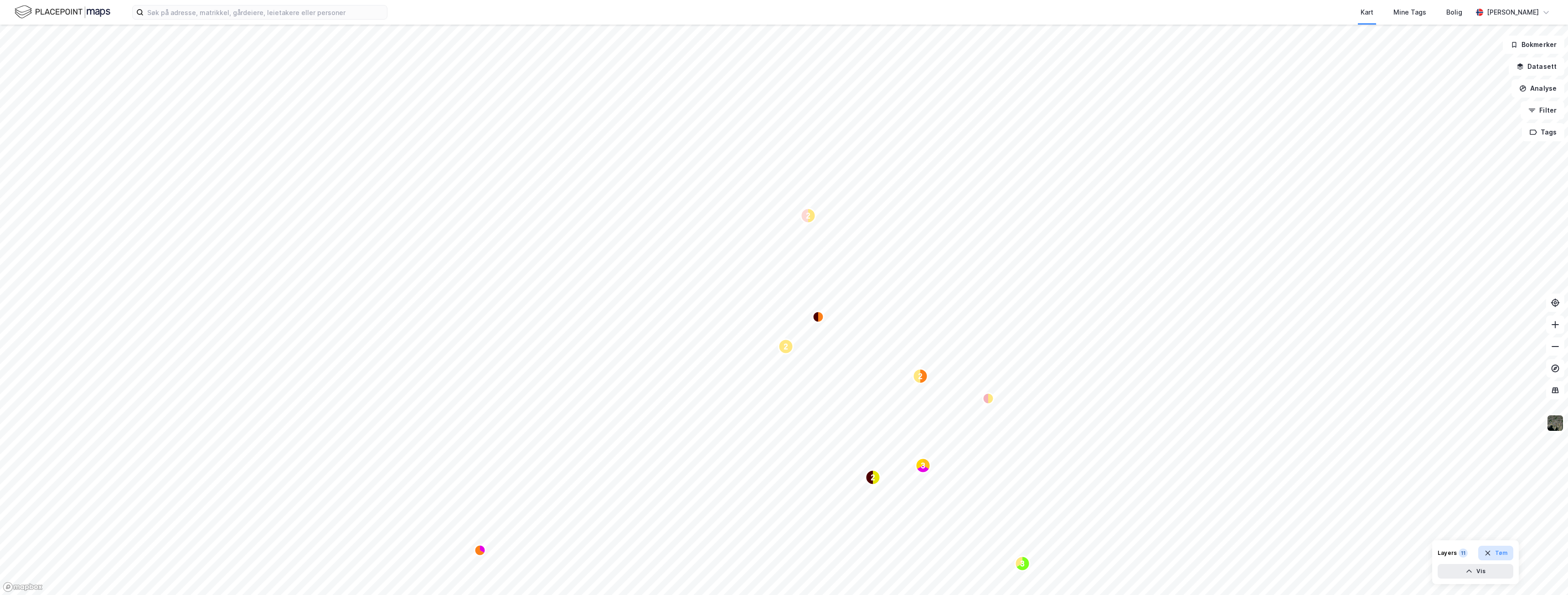
click at [1489, 554] on icon "button" at bounding box center [1487, 553] width 5 height 5
click at [1557, 306] on icon at bounding box center [1555, 303] width 7 height 8
click at [1543, 112] on button "Filter" at bounding box center [1542, 110] width 44 height 18
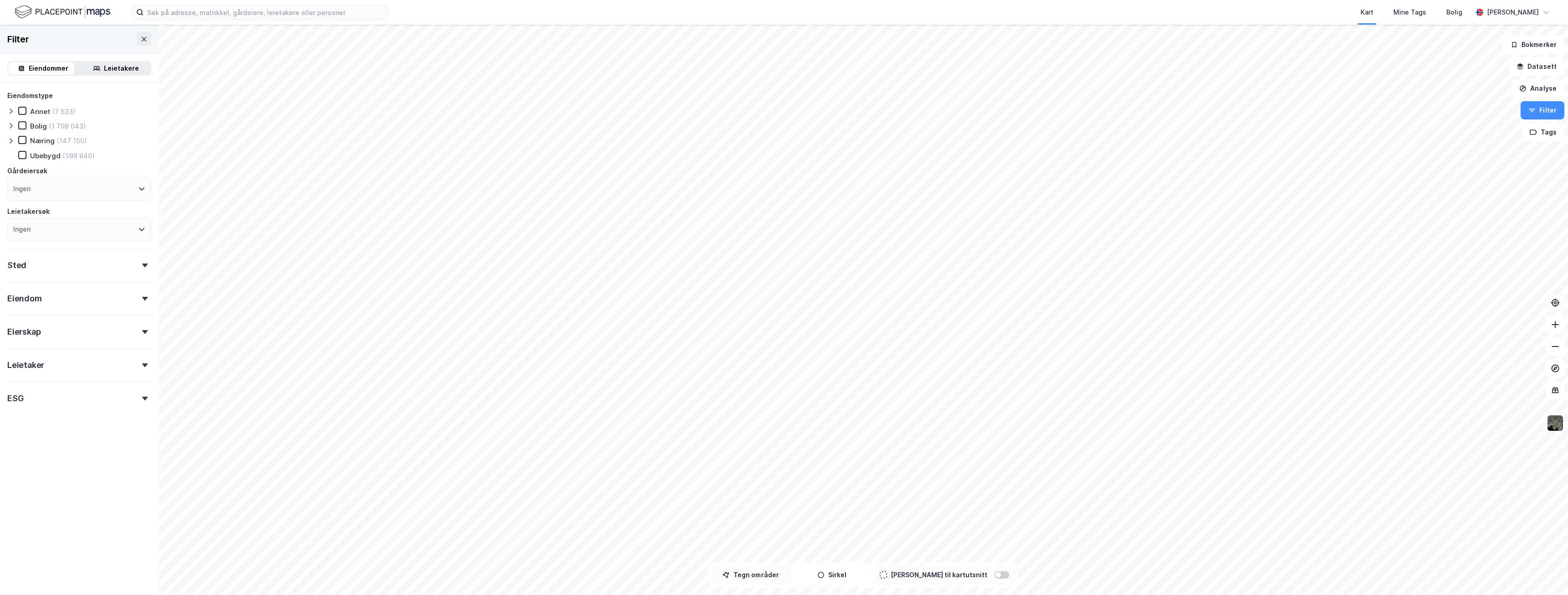
click at [766, 578] on button "Tegn områder" at bounding box center [751, 574] width 77 height 18
click at [865, 214] on div "20,9m" at bounding box center [863, 214] width 28 height 17
click at [1116, 442] on div "121,9m" at bounding box center [1122, 447] width 31 height 29
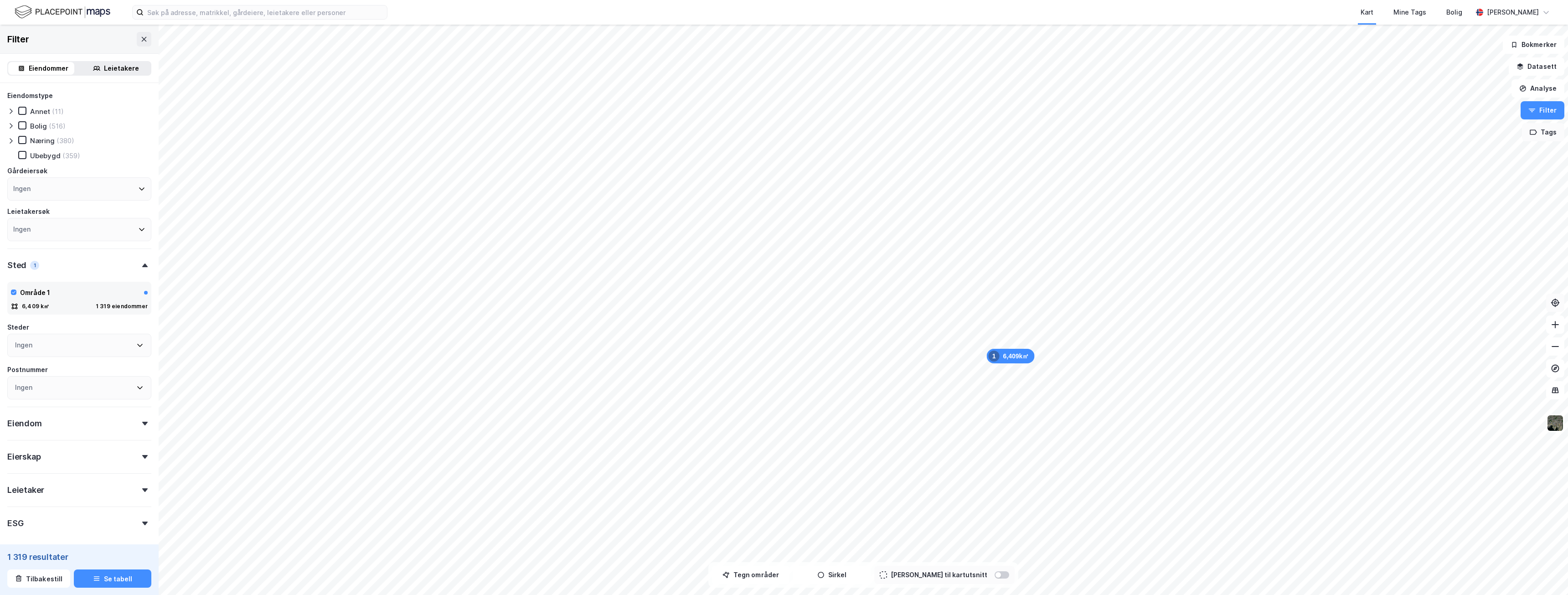
click at [1544, 132] on button "Tags" at bounding box center [1543, 132] width 42 height 18
click at [1548, 132] on button "Tags" at bounding box center [1543, 132] width 42 height 18
click at [119, 294] on icon at bounding box center [122, 293] width 7 height 8
click at [35, 292] on div "Område 1" at bounding box center [35, 293] width 30 height 11
click at [34, 292] on div "Område 1" at bounding box center [35, 293] width 30 height 11
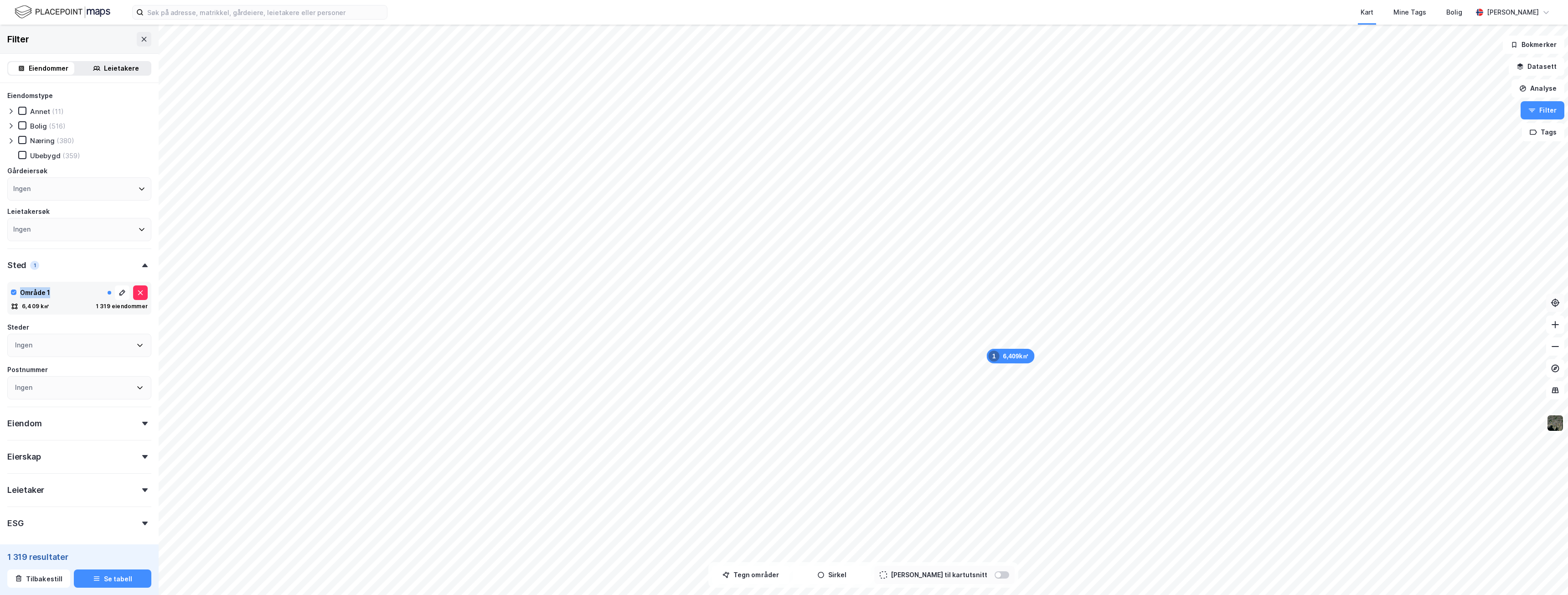
click at [34, 292] on div "Område 1" at bounding box center [35, 293] width 30 height 11
click at [17, 307] on icon at bounding box center [15, 306] width 7 height 8
click at [22, 139] on icon at bounding box center [22, 140] width 6 height 6
click at [119, 294] on icon at bounding box center [122, 293] width 7 height 8
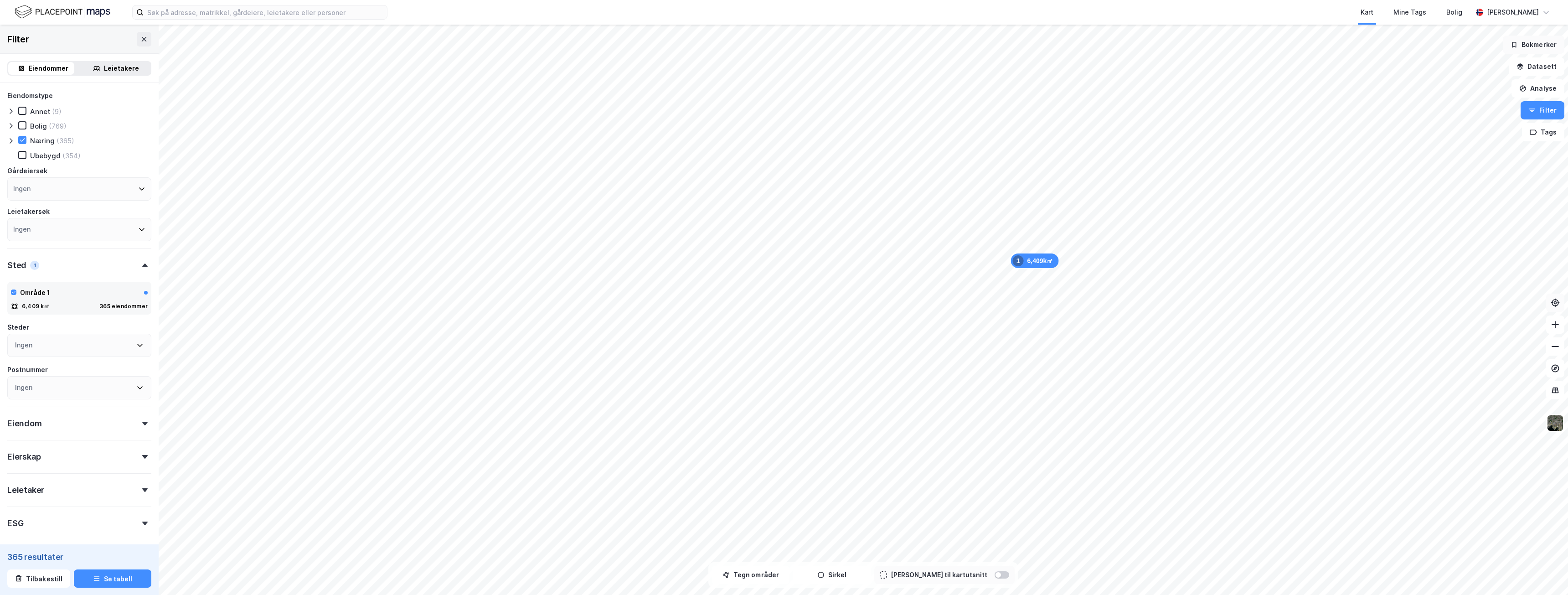
click at [1538, 45] on button "Bokmerker" at bounding box center [1533, 44] width 61 height 18
click at [1444, 78] on button "Nytt bokmerke" at bounding box center [1426, 83] width 131 height 22
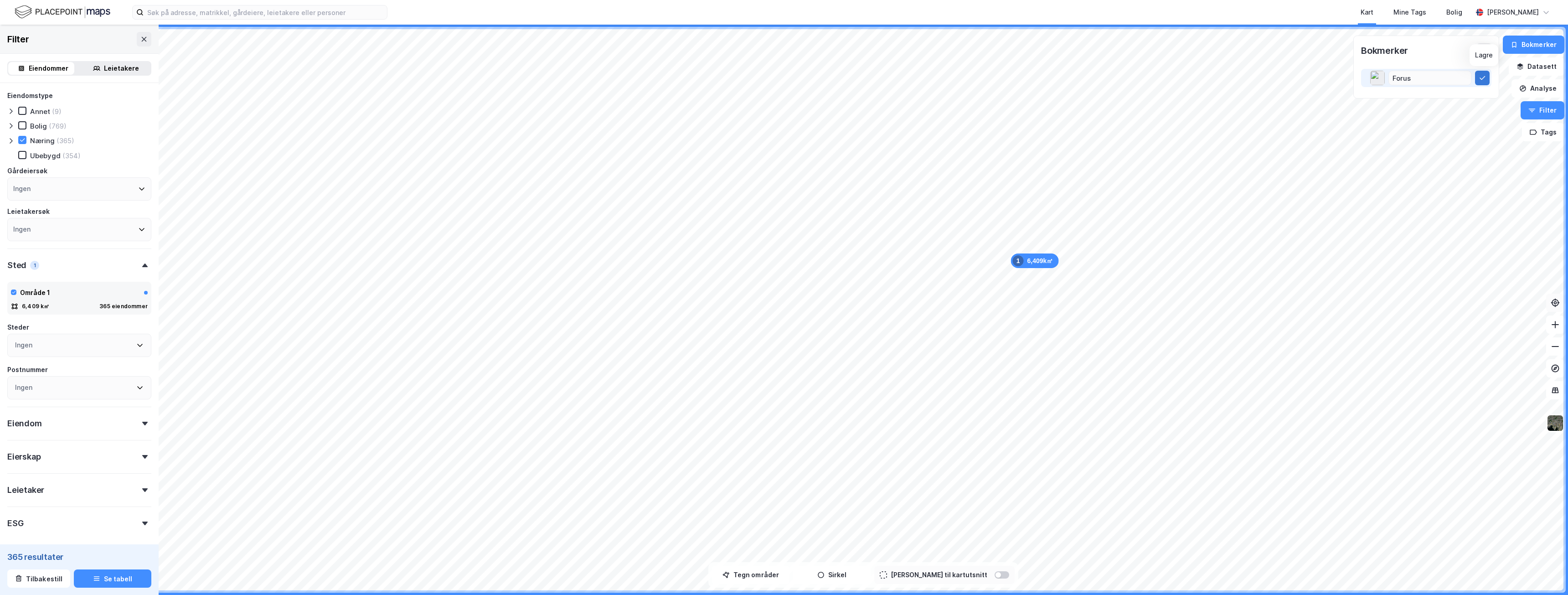
type input "Forus"
click at [1487, 78] on button at bounding box center [1482, 78] width 14 height 14
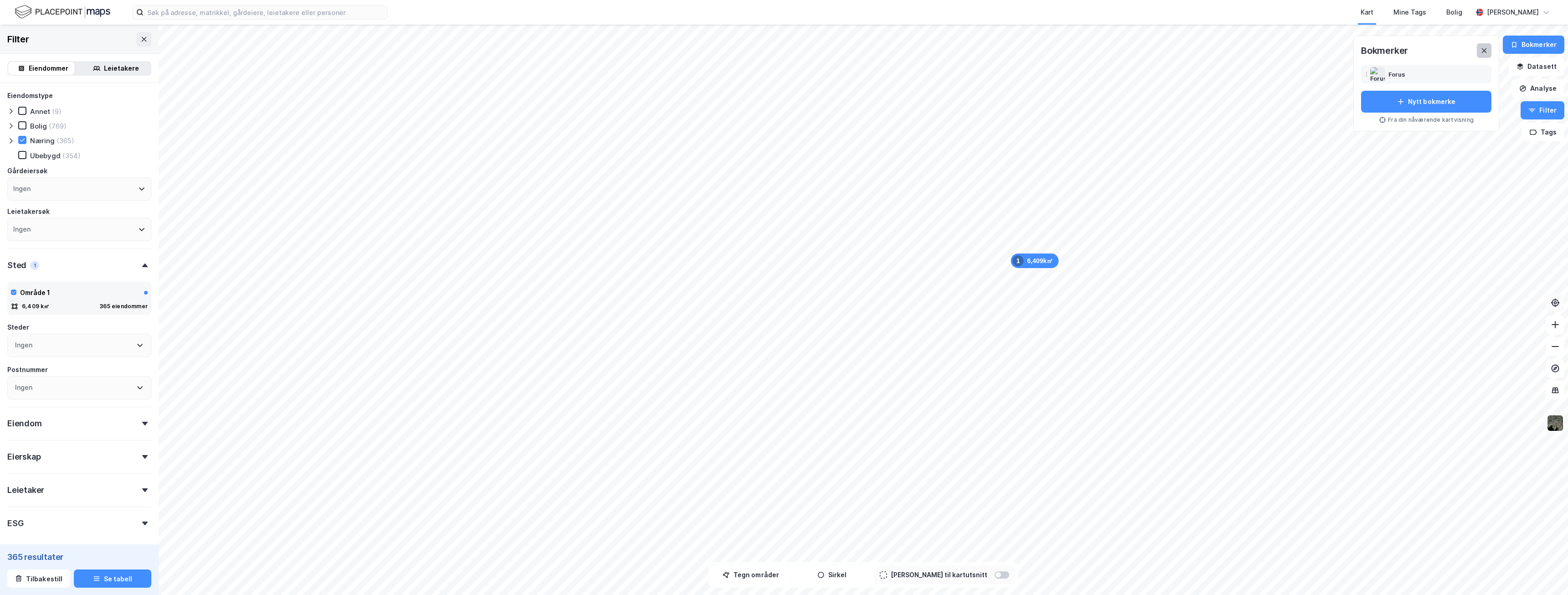
click at [1486, 49] on icon at bounding box center [1484, 51] width 7 height 8
click at [1547, 137] on button "Tags" at bounding box center [1543, 132] width 42 height 18
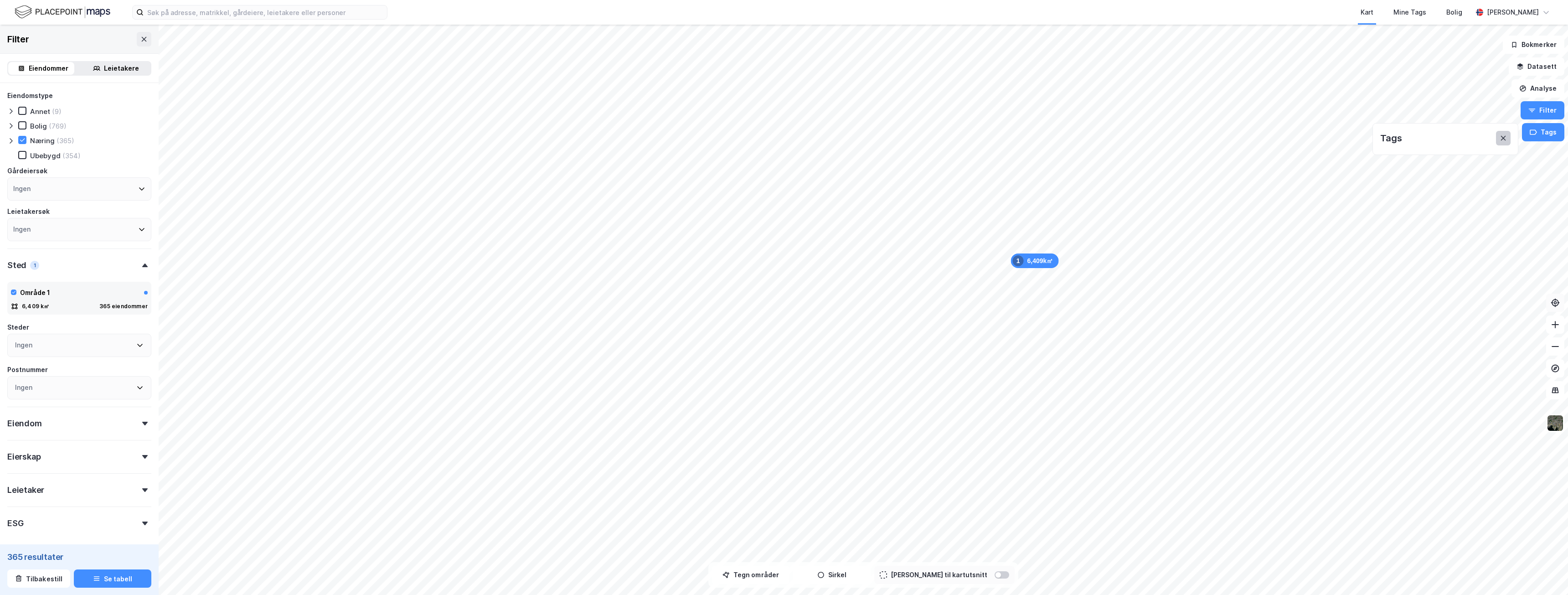
click at [1504, 141] on icon at bounding box center [1503, 138] width 7 height 8
click at [114, 581] on button "Se tabell" at bounding box center [112, 578] width 77 height 18
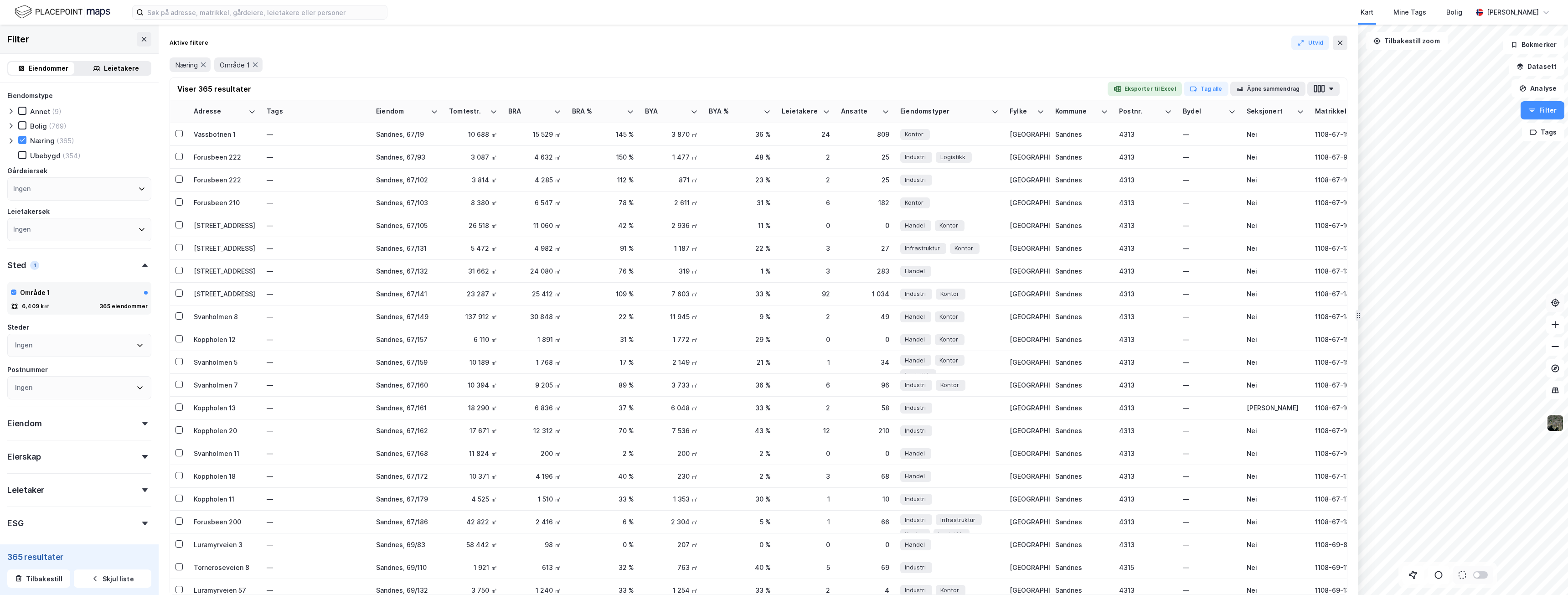
scroll to position [41, 0]
click at [139, 384] on div at bounding box center [145, 382] width 12 height 4
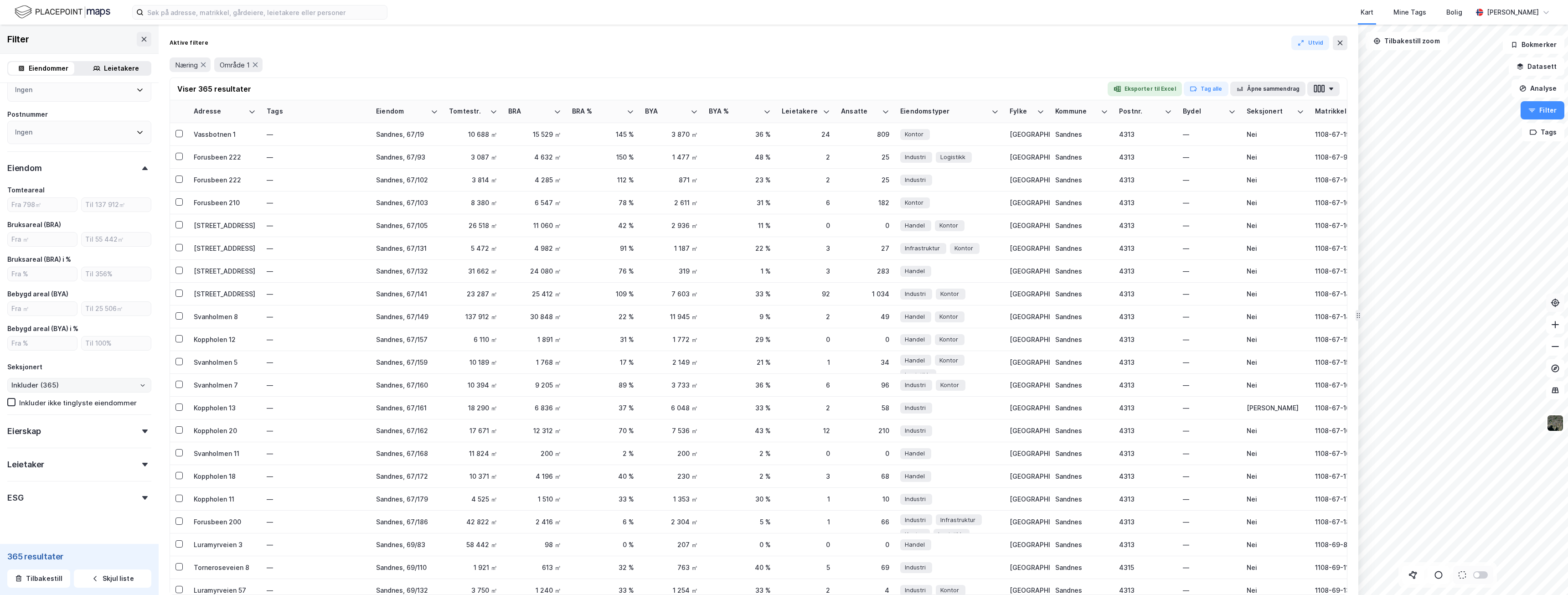
scroll to position [271, 0]
click at [139, 448] on div at bounding box center [145, 449] width 12 height 4
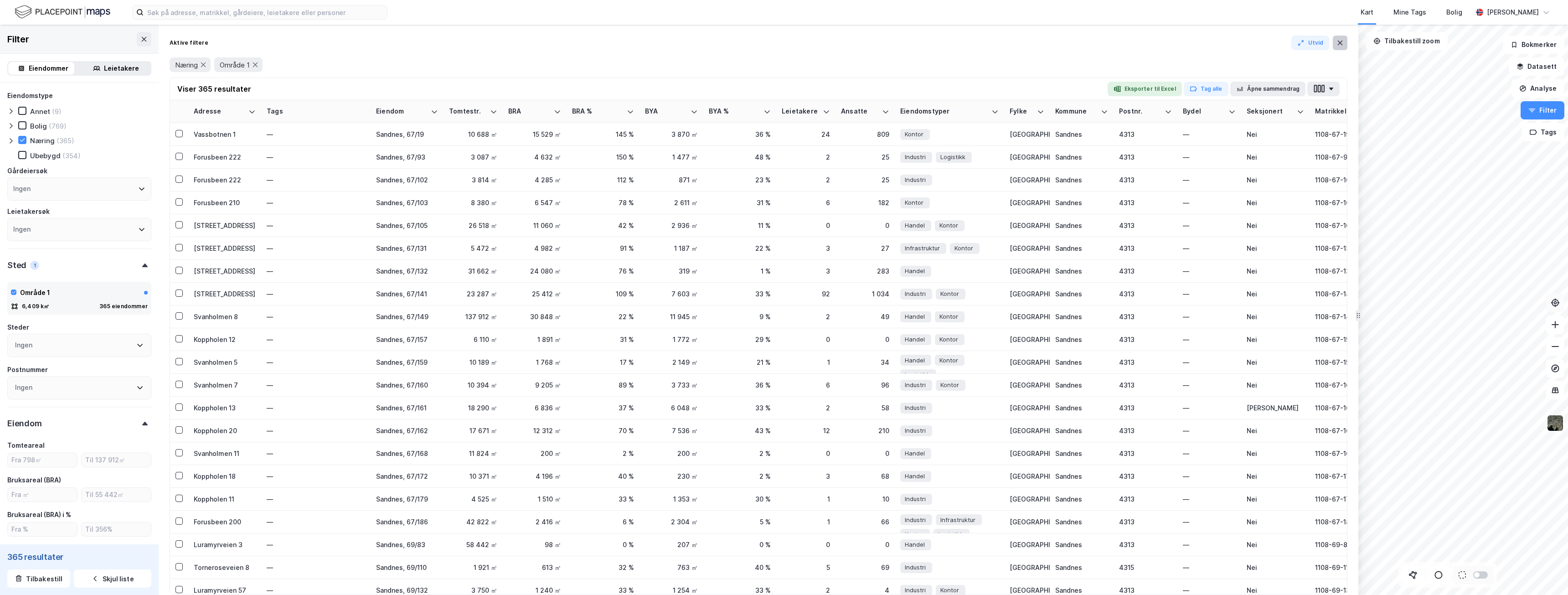
click at [1340, 42] on icon at bounding box center [1340, 42] width 5 height 4
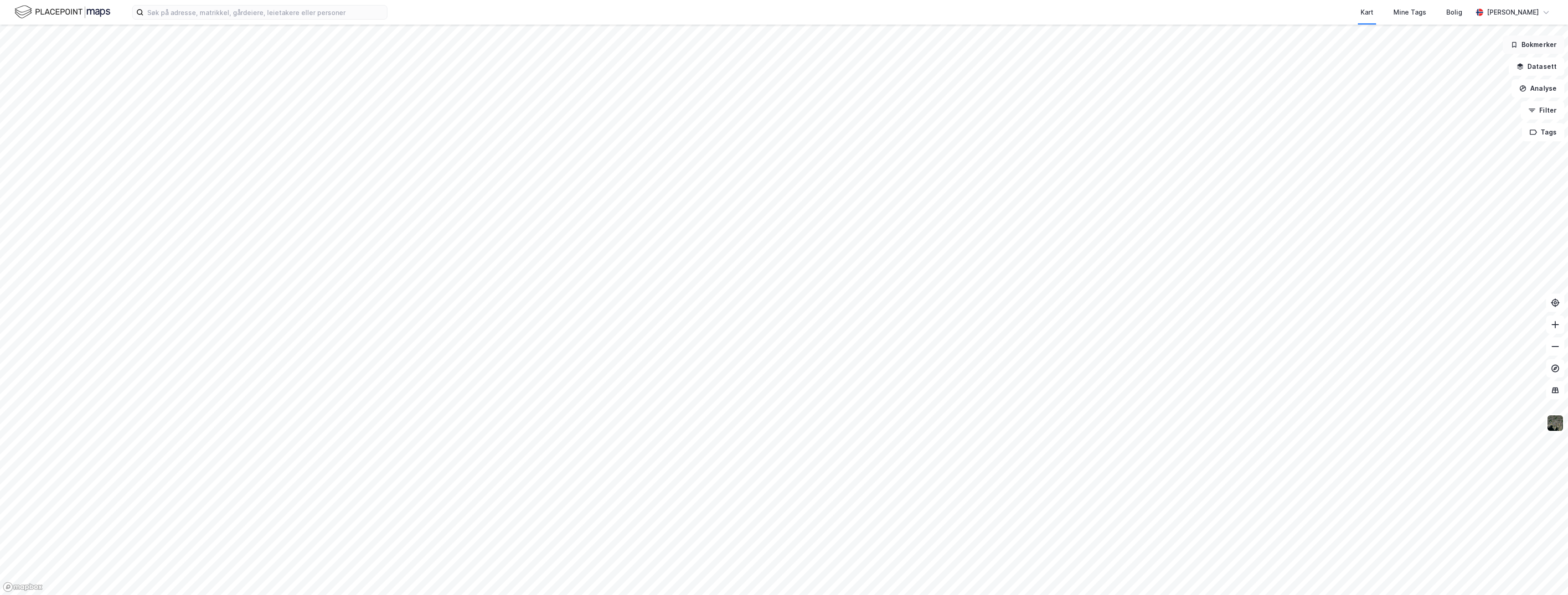
click at [1523, 45] on button "Bokmerker" at bounding box center [1533, 44] width 61 height 18
click at [1405, 74] on div "Forus" at bounding box center [1397, 74] width 17 height 11
click at [82, 15] on img at bounding box center [62, 12] width 96 height 16
click at [105, 11] on img at bounding box center [62, 12] width 96 height 16
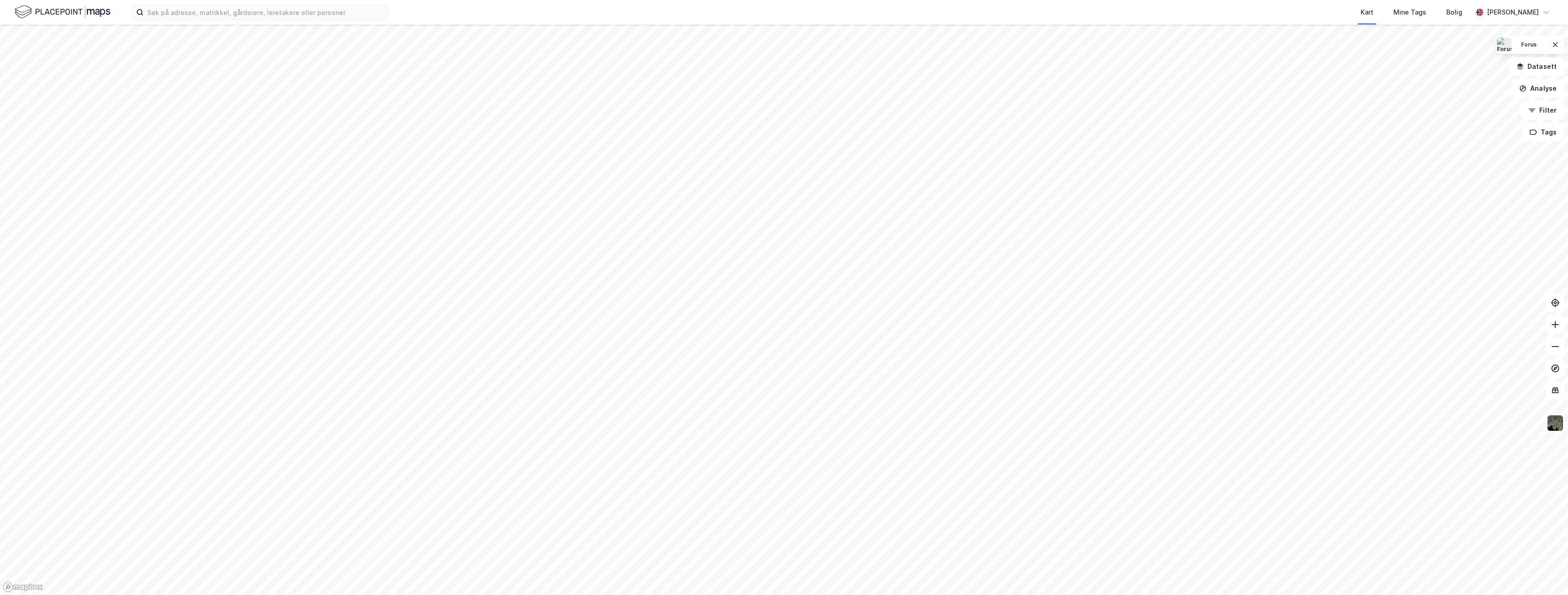
click at [66, 16] on img at bounding box center [62, 12] width 96 height 16
click at [1528, 47] on div "Forus" at bounding box center [1529, 45] width 16 height 8
click at [1439, 73] on div "Forus" at bounding box center [1421, 74] width 67 height 11
click at [1537, 89] on button "Analyse" at bounding box center [1537, 88] width 53 height 18
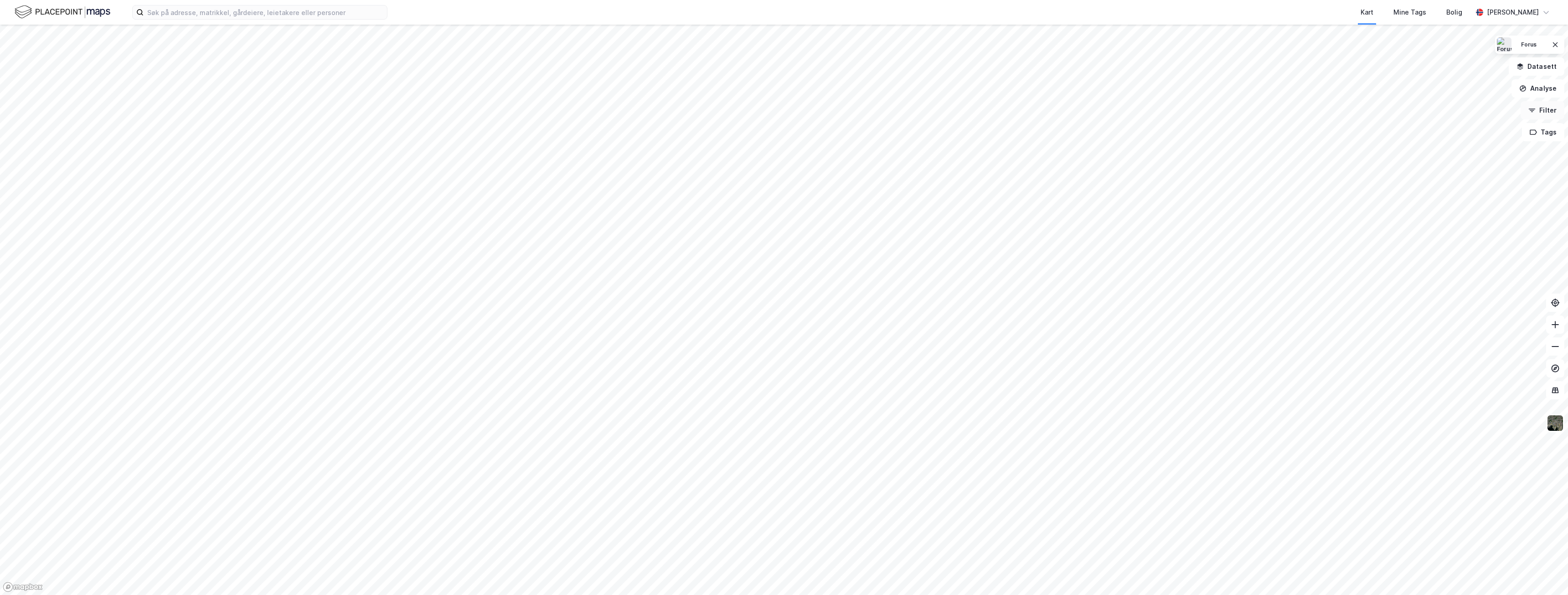
click at [1543, 110] on button "Filter" at bounding box center [1542, 110] width 44 height 18
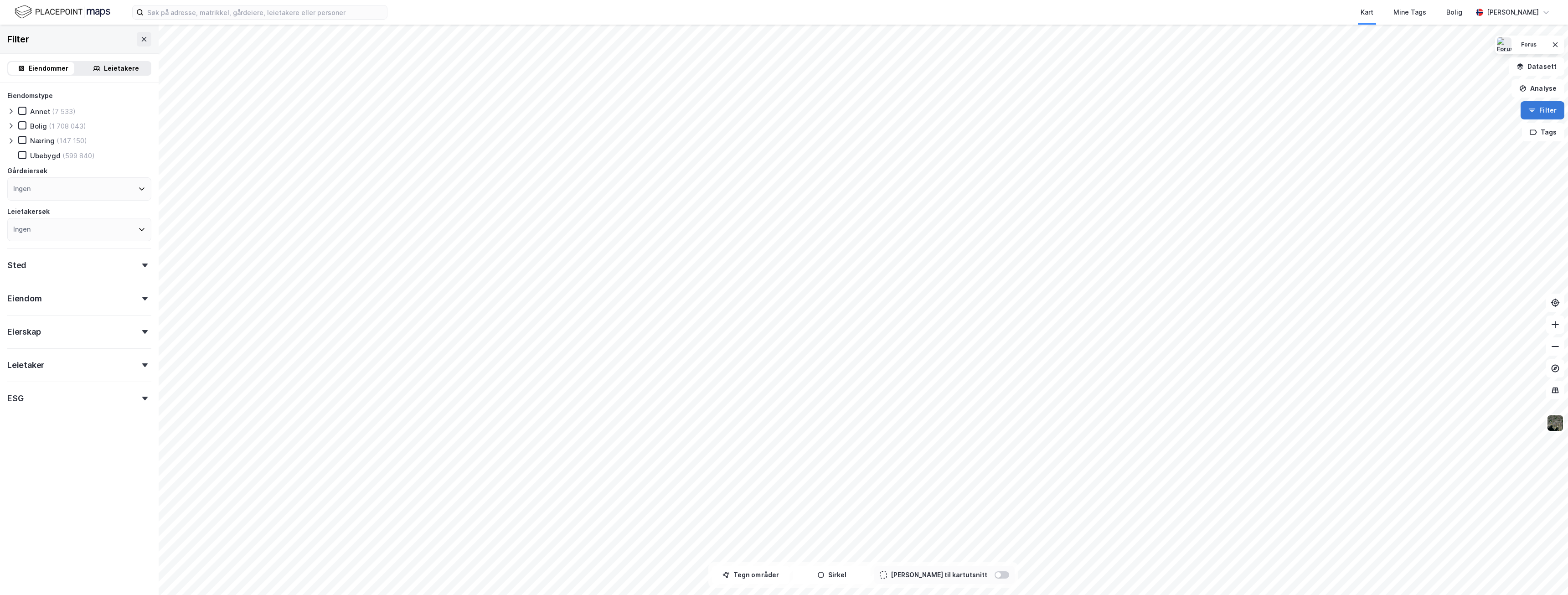
click at [1543, 110] on button "Filter" at bounding box center [1542, 110] width 44 height 18
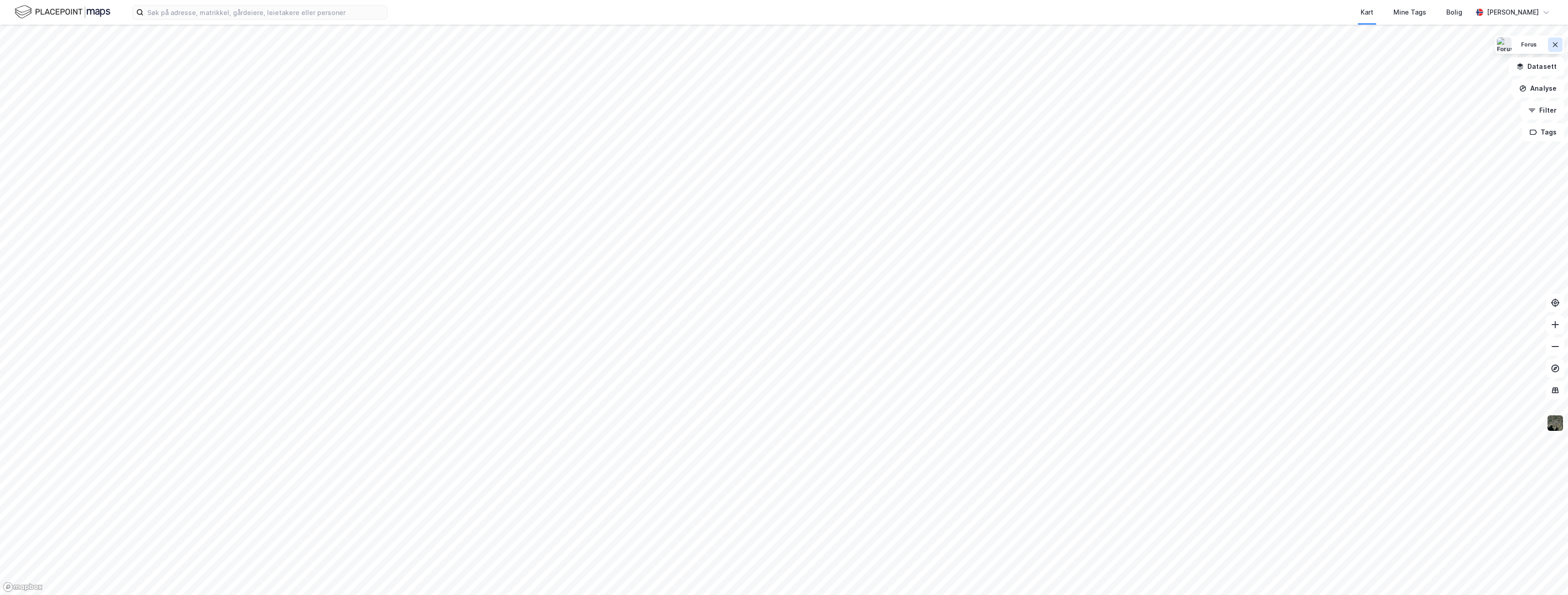
click at [1553, 48] on icon at bounding box center [1555, 45] width 7 height 8
click at [1542, 68] on button "Datasett" at bounding box center [1536, 66] width 56 height 18
click at [1405, 90] on div "Kartlag" at bounding box center [1476, 89] width 161 height 22
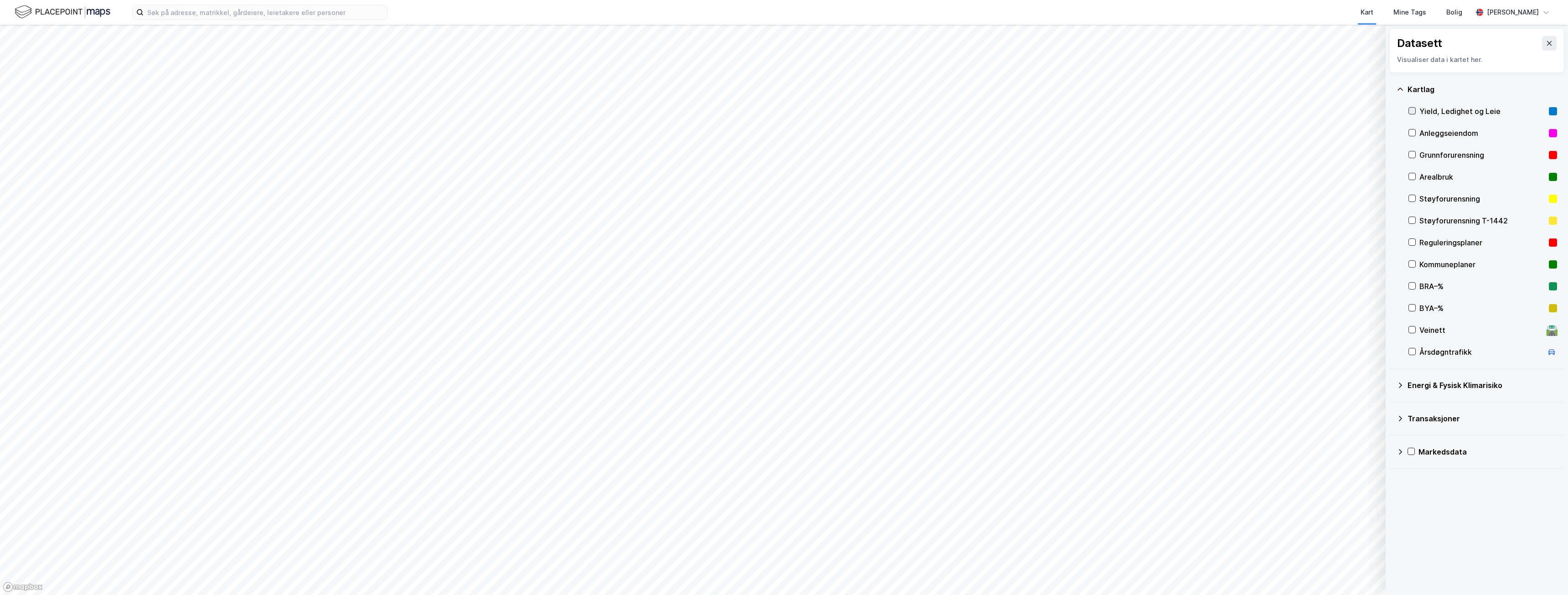
click at [1414, 111] on icon at bounding box center [1412, 111] width 6 height 6
click at [1546, 46] on button at bounding box center [1549, 43] width 14 height 14
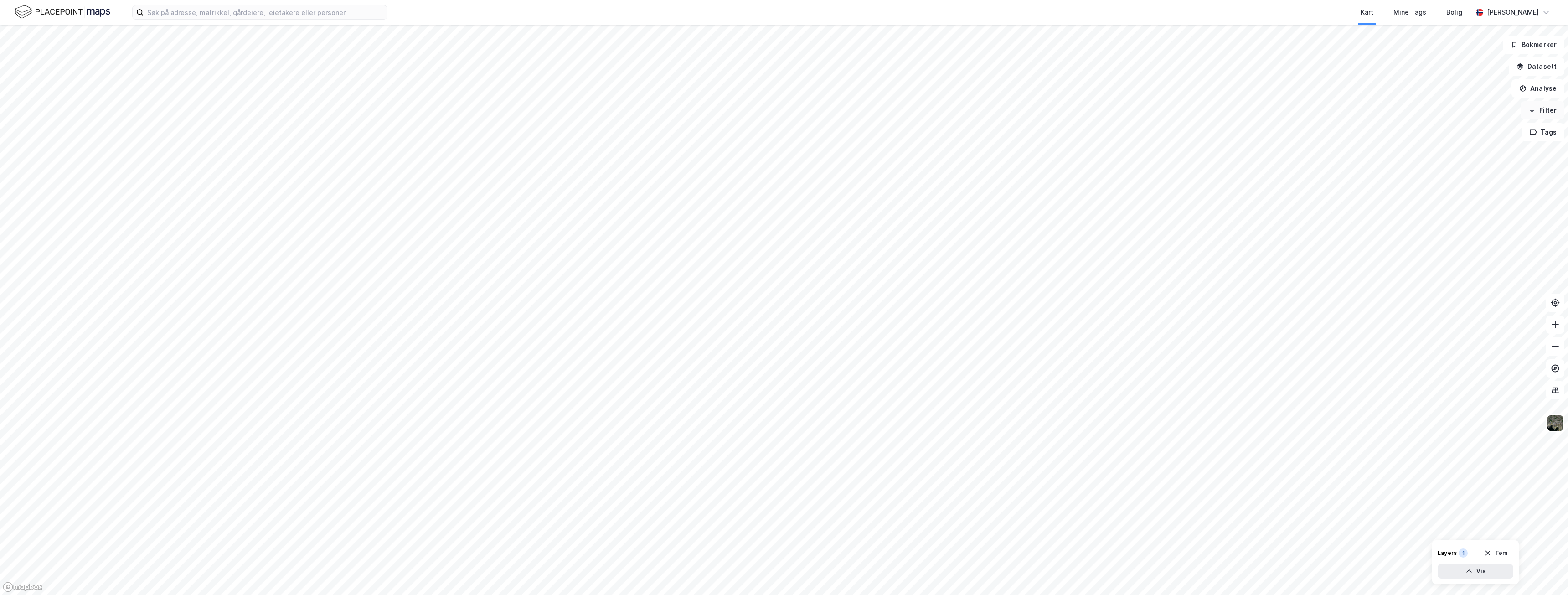
click at [1549, 112] on button "Filter" at bounding box center [1542, 110] width 44 height 18
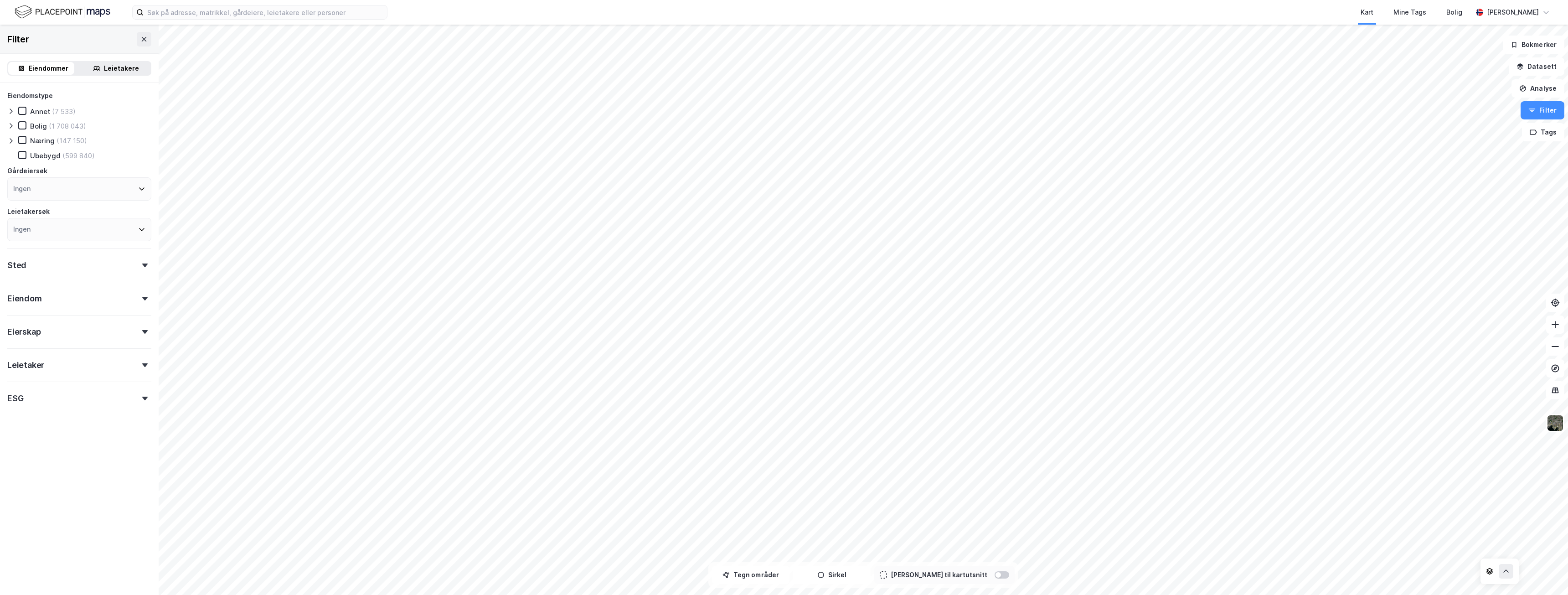
click at [13, 139] on icon at bounding box center [11, 141] width 7 height 8
click at [31, 272] on icon at bounding box center [29, 272] width 6 height 6
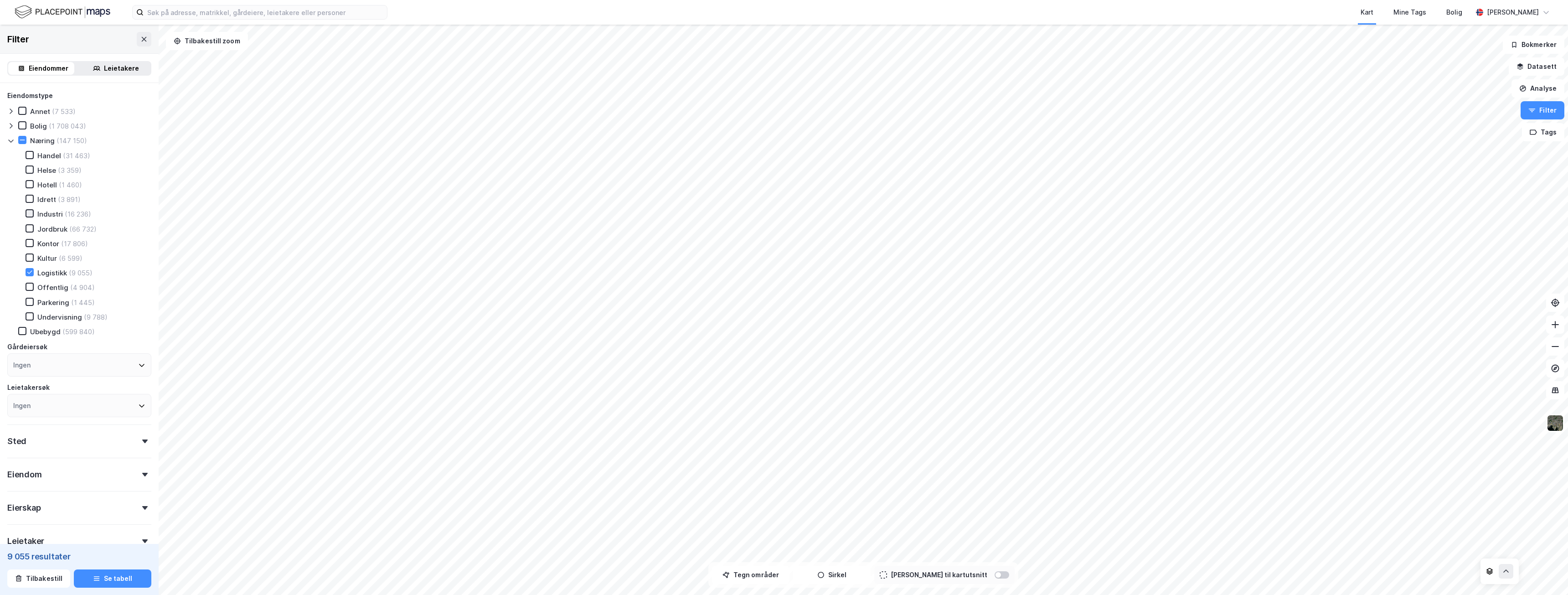
click at [29, 215] on icon at bounding box center [29, 213] width 6 height 6
